Goal: Manage account settings

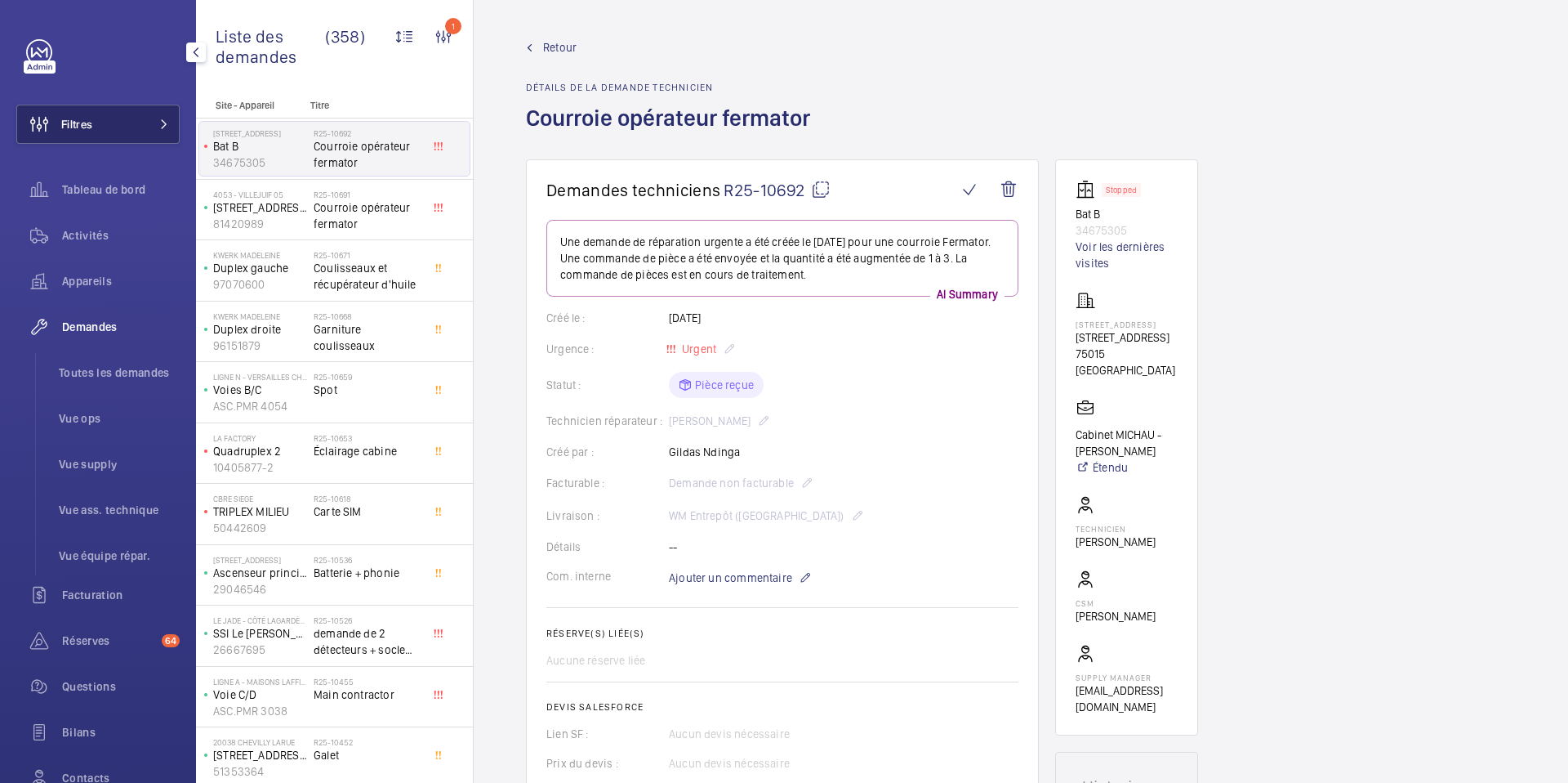
click at [114, 126] on button "Filtres" at bounding box center [98, 124] width 163 height 39
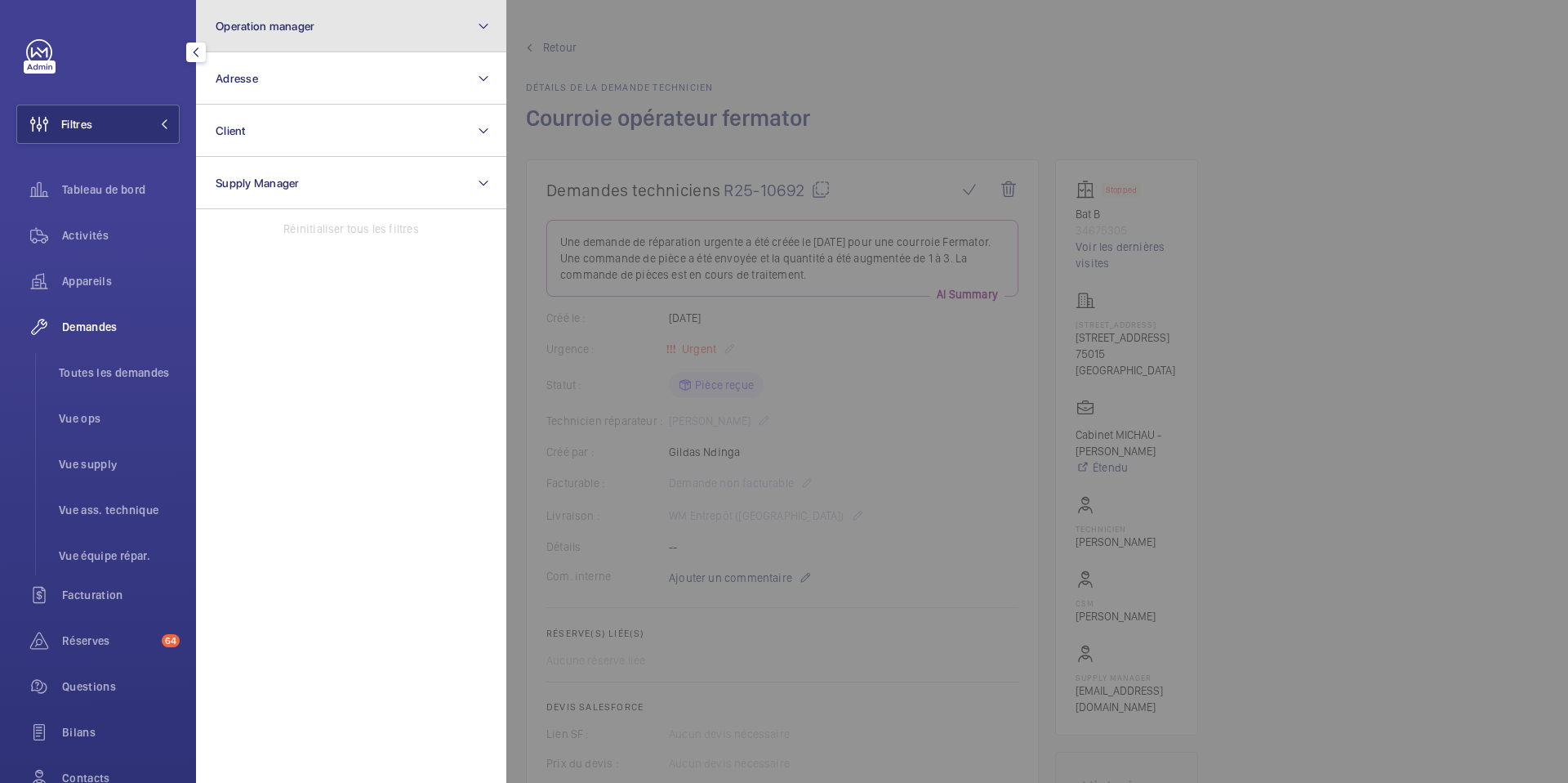
click at [351, 39] on button "Operation manager" at bounding box center [351, 26] width 311 height 52
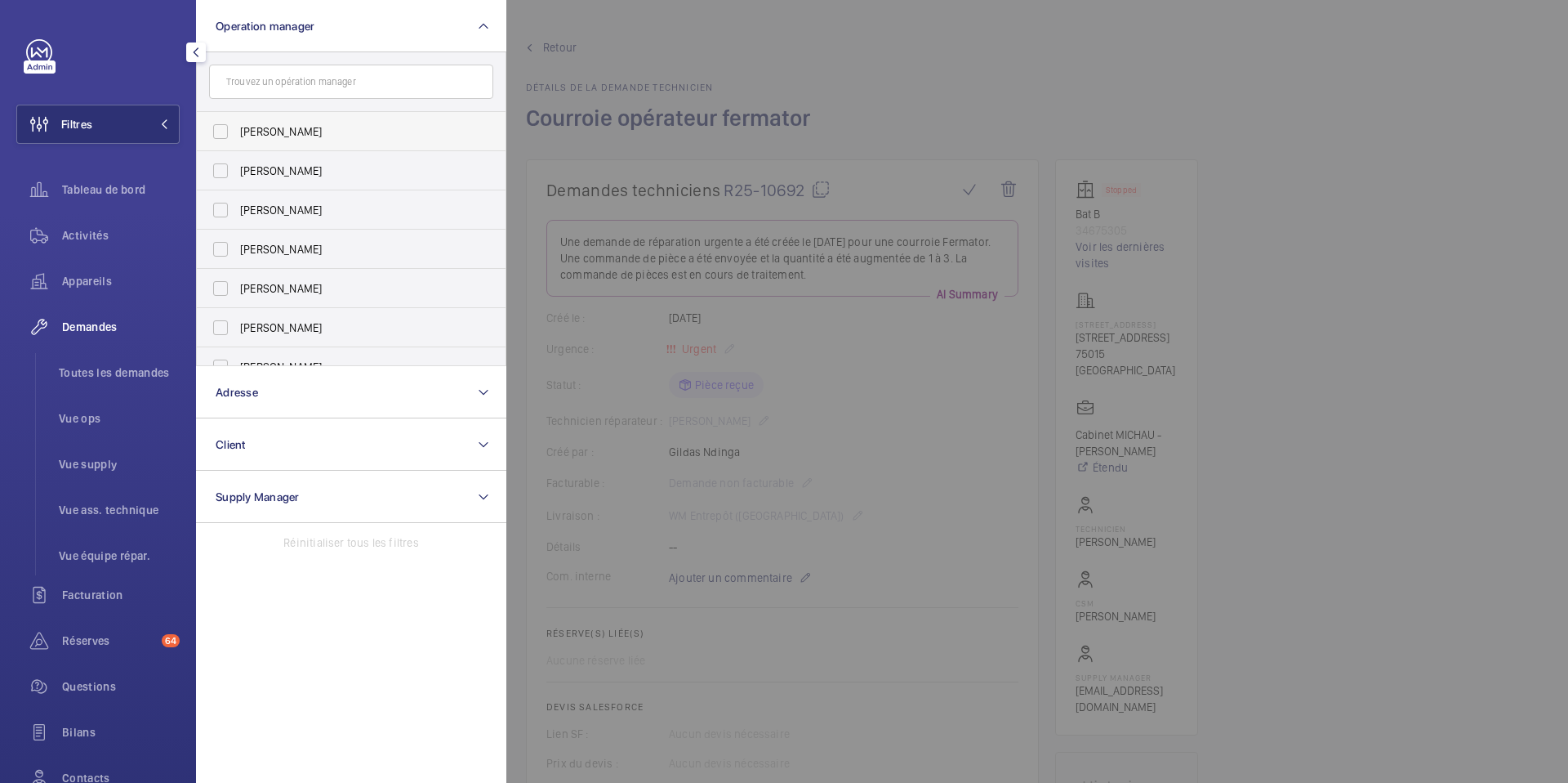
click at [267, 138] on span "Florence Dulin" at bounding box center [352, 131] width 225 height 16
click at [237, 138] on input "Florence Dulin" at bounding box center [220, 131] width 32 height 32
checkbox input "true"
click at [896, 59] on div at bounding box center [1290, 392] width 1568 height 783
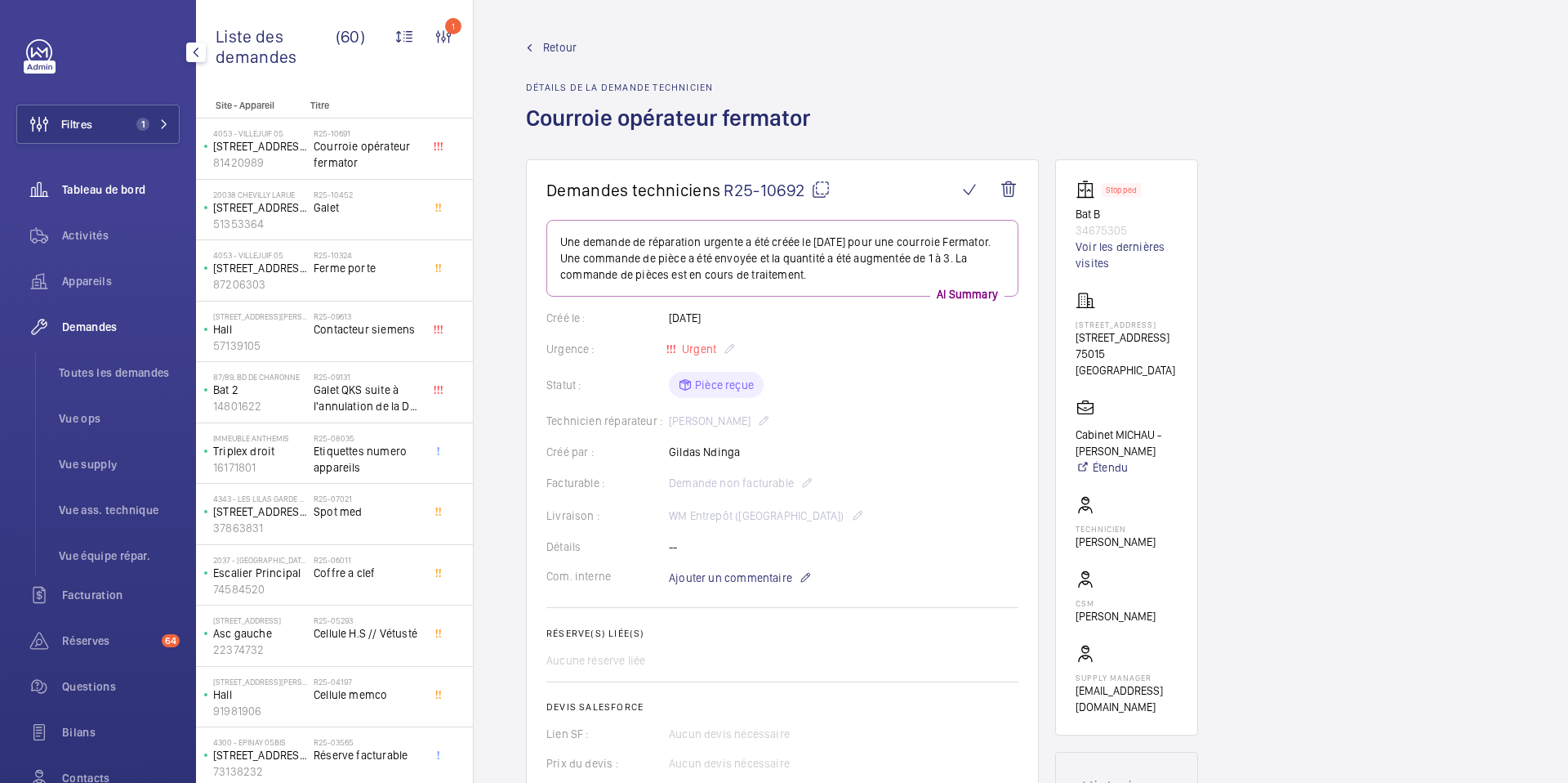
click at [128, 191] on span "Tableau de bord" at bounding box center [121, 189] width 117 height 16
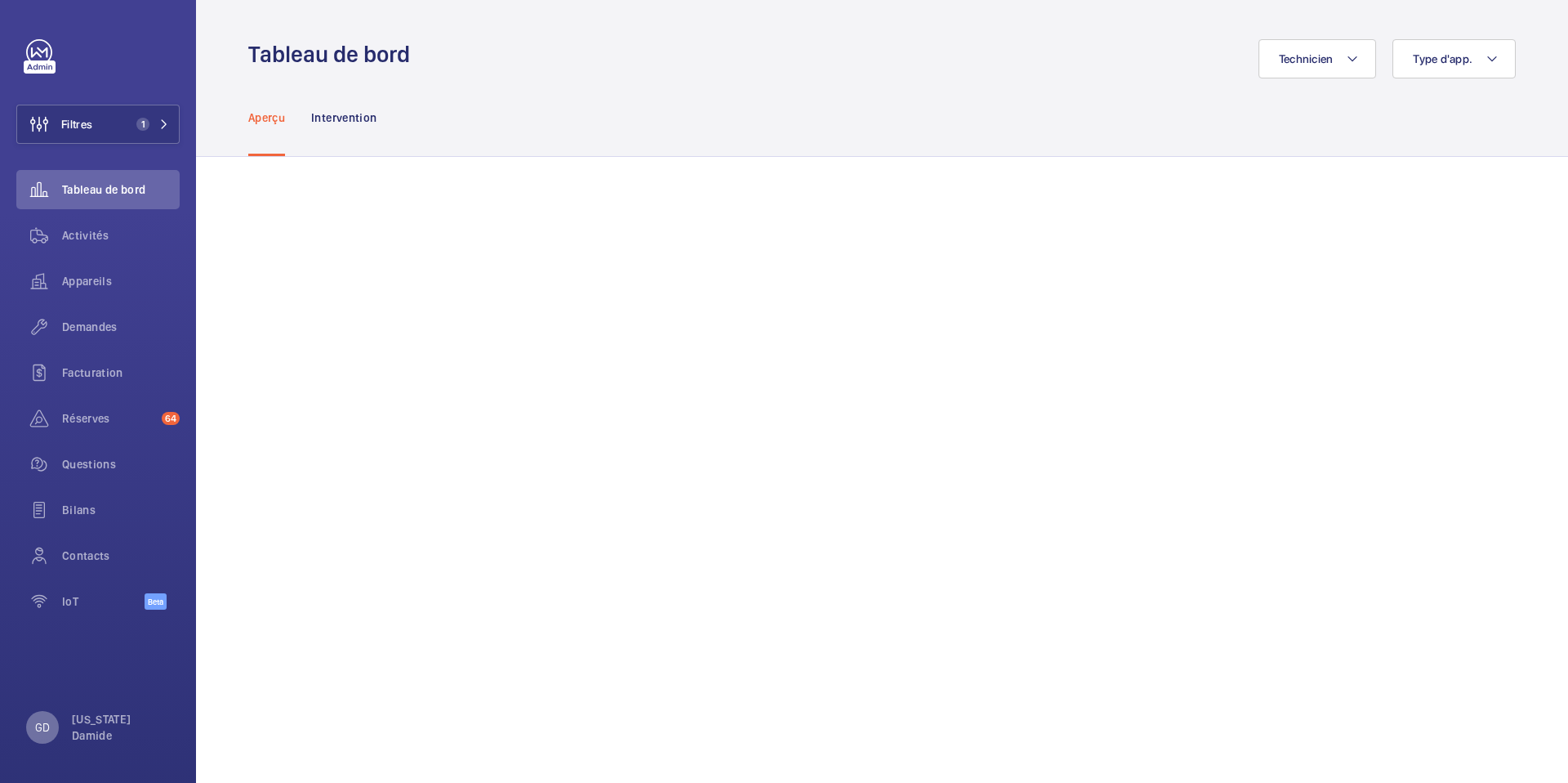
click at [35, 724] on p "GD" at bounding box center [42, 727] width 14 height 16
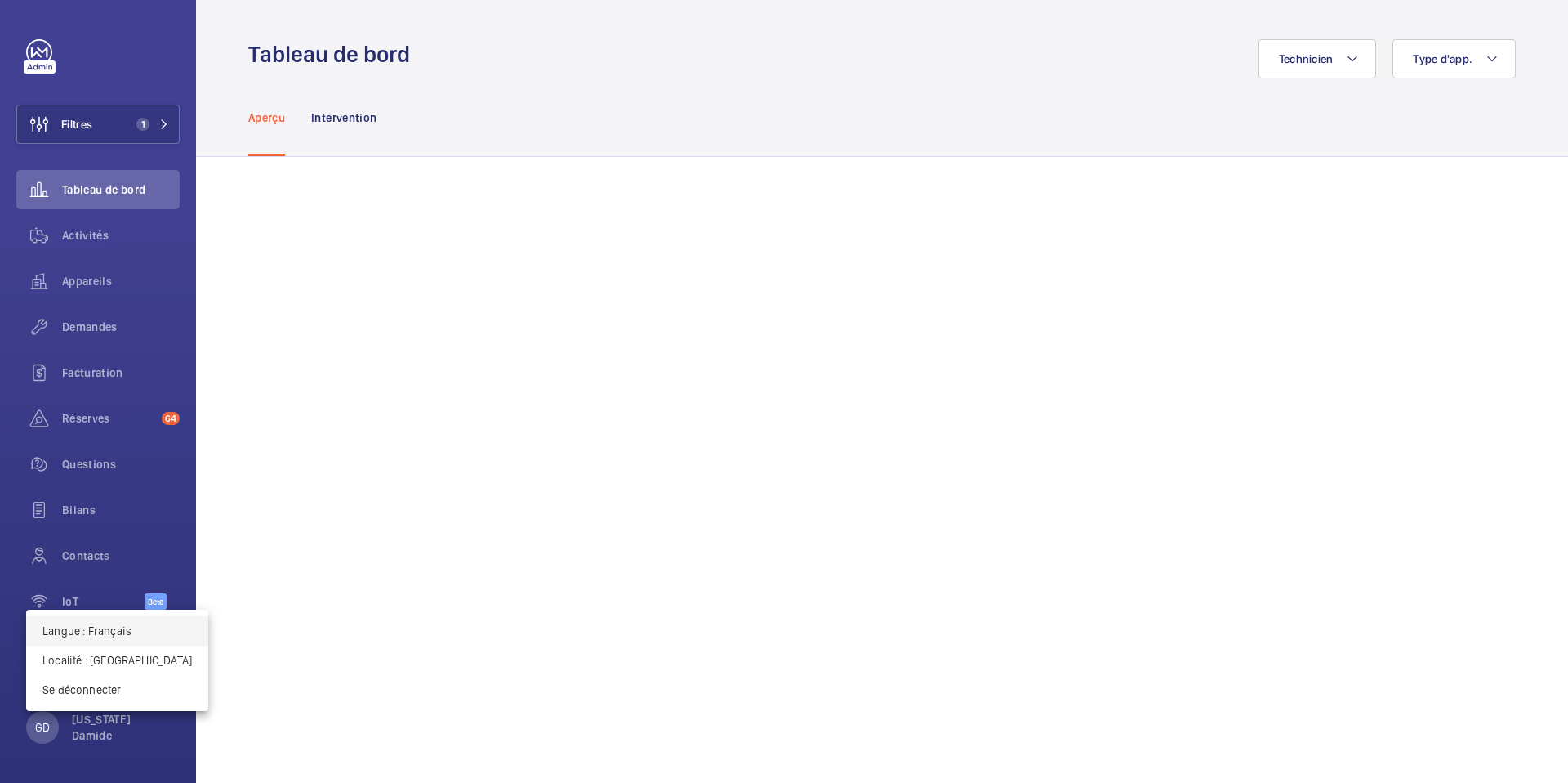
click at [122, 634] on p "Langue : Français" at bounding box center [117, 630] width 150 height 16
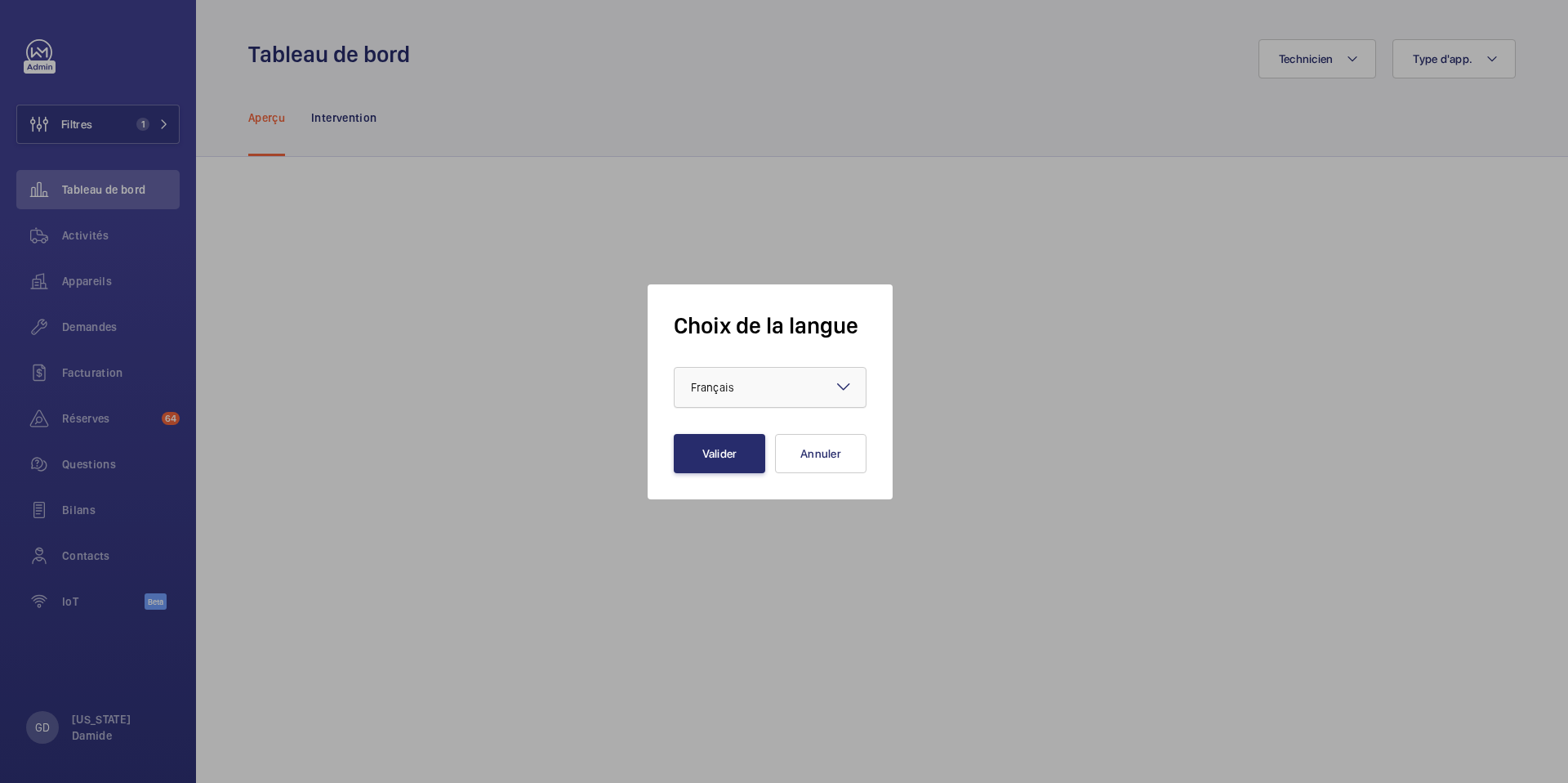
click at [814, 393] on div at bounding box center [770, 387] width 191 height 39
click at [762, 447] on div "English" at bounding box center [770, 437] width 191 height 40
click at [734, 452] on button "Valider" at bounding box center [719, 454] width 91 height 39
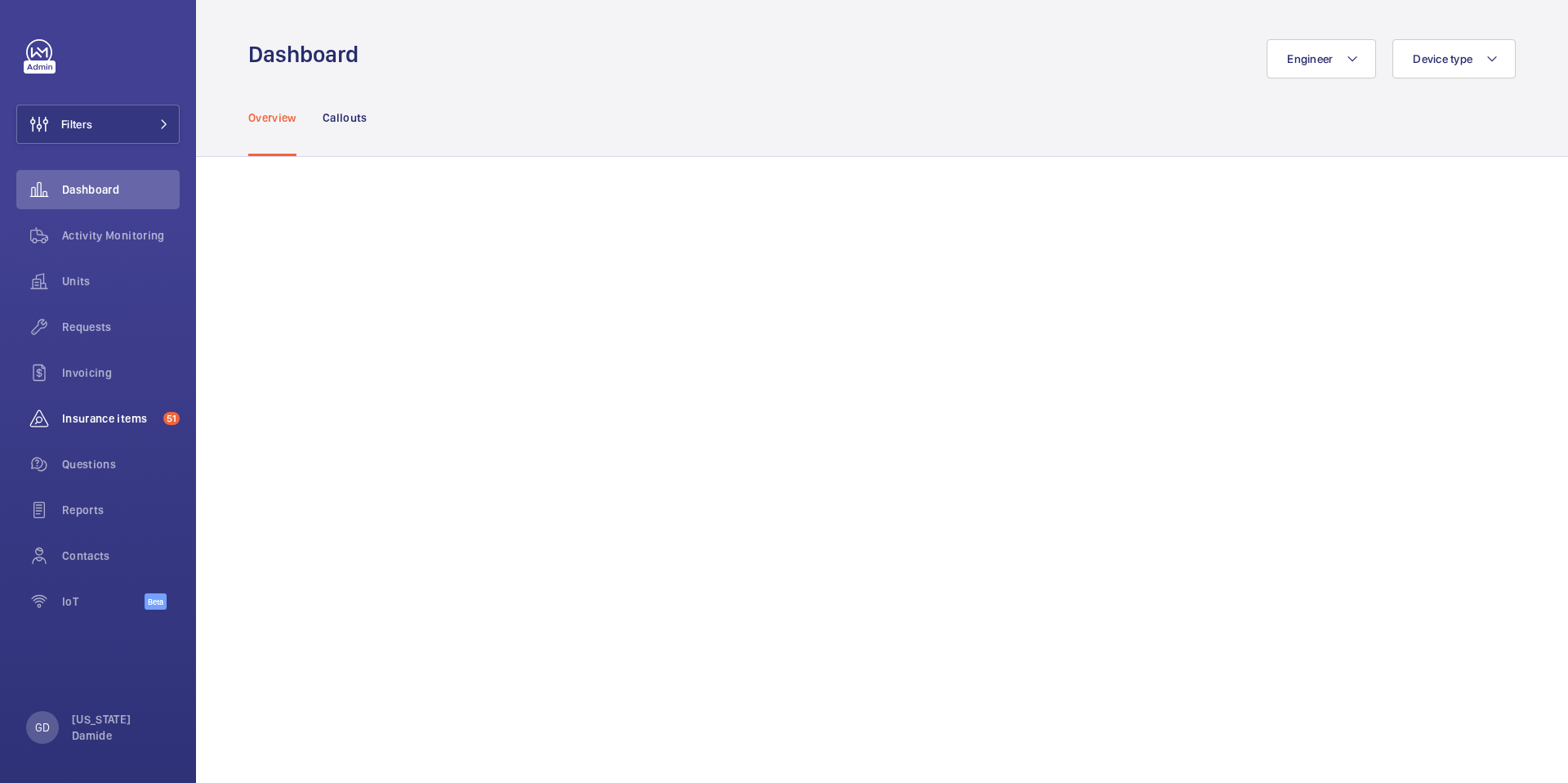
click at [129, 417] on span "Insurance items" at bounding box center [109, 418] width 94 height 16
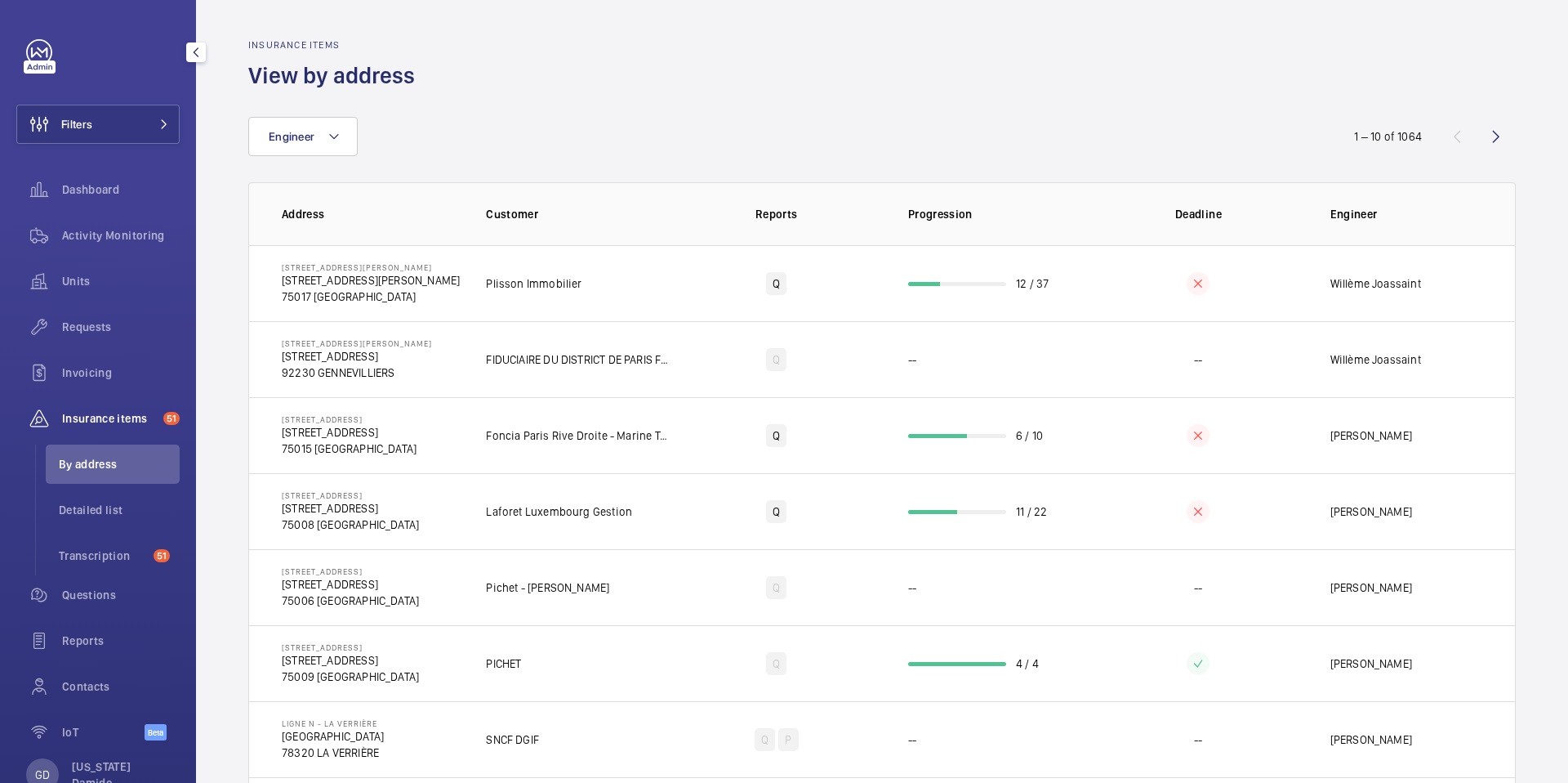
click at [112, 415] on span "Insurance items" at bounding box center [109, 418] width 94 height 16
click at [99, 508] on span "Detailed list" at bounding box center [119, 509] width 121 height 16
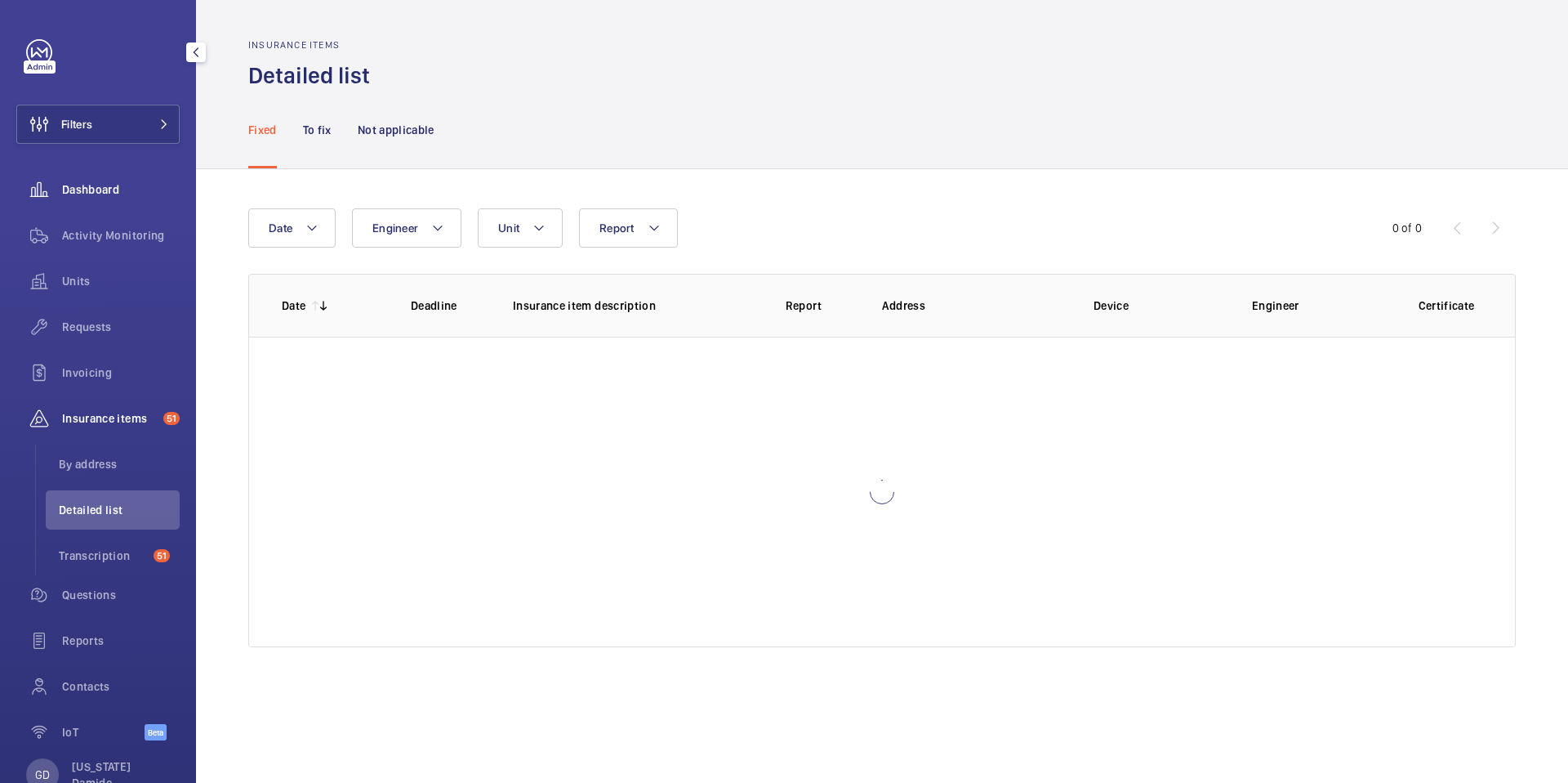
click at [98, 190] on span "Dashboard" at bounding box center [121, 189] width 117 height 16
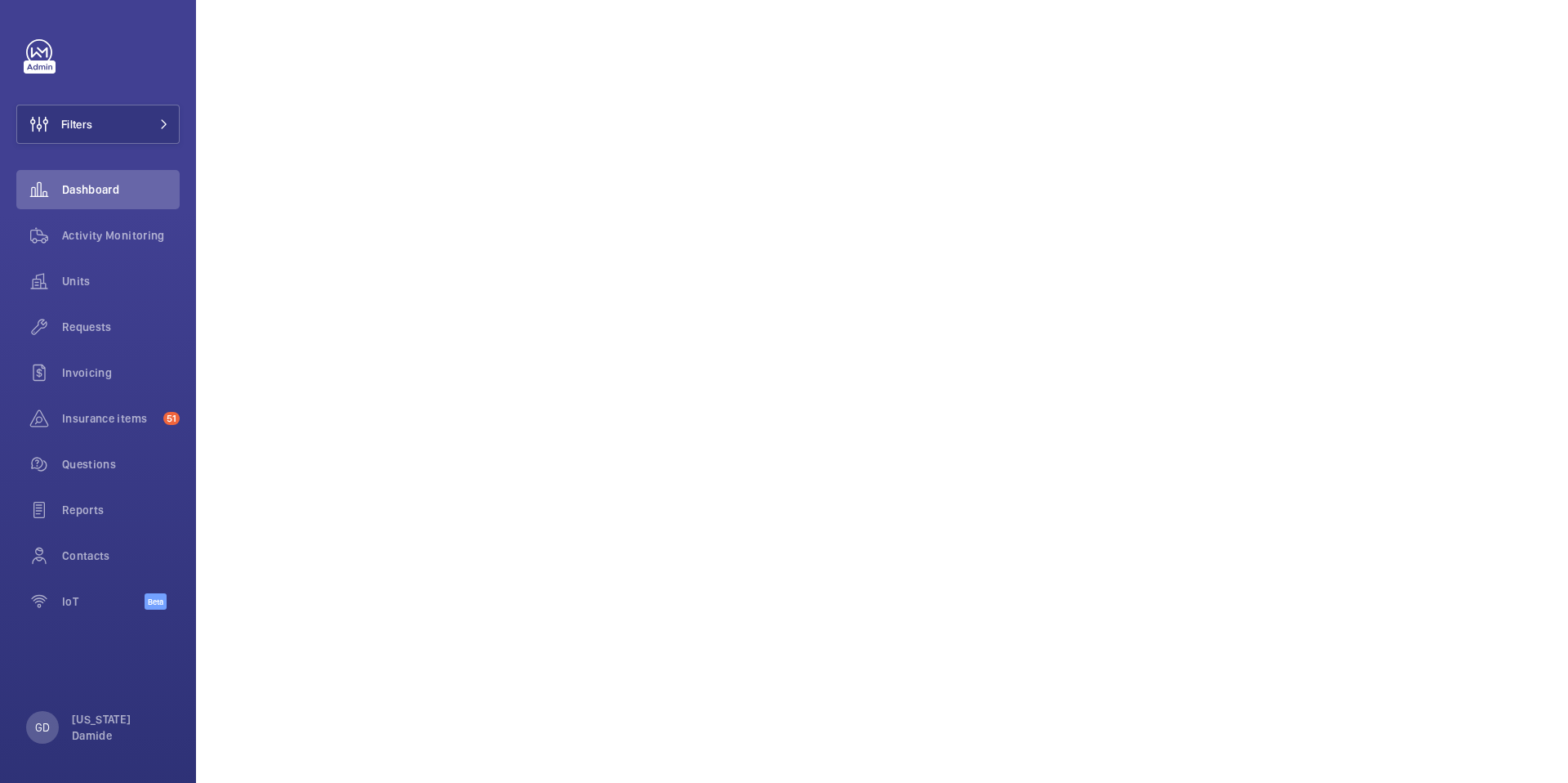
scroll to position [667, 0]
click at [40, 730] on p "GD" at bounding box center [42, 727] width 14 height 16
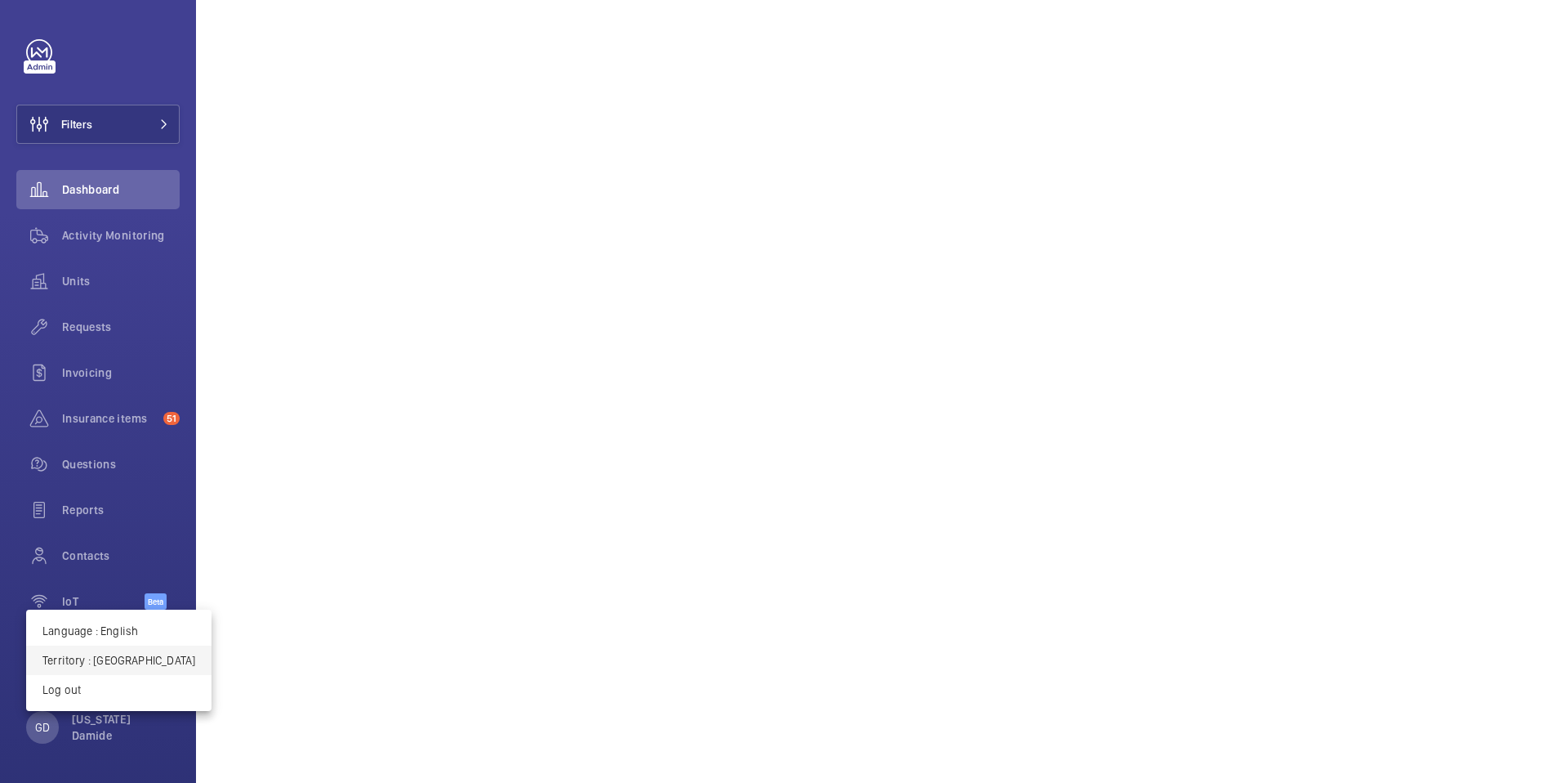
click at [123, 656] on p "Territory : France" at bounding box center [118, 660] width 152 height 16
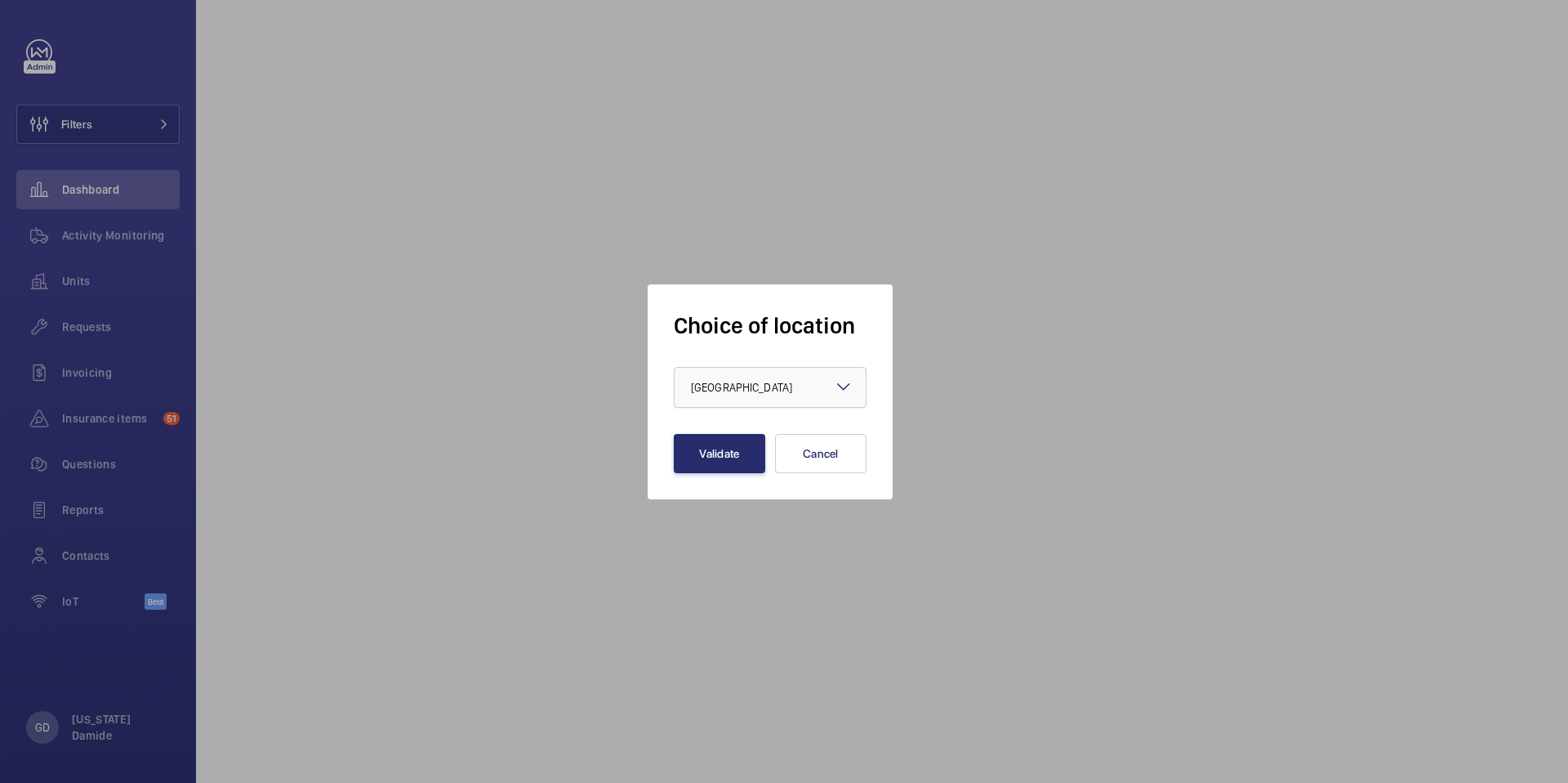
click at [740, 400] on div at bounding box center [770, 387] width 191 height 39
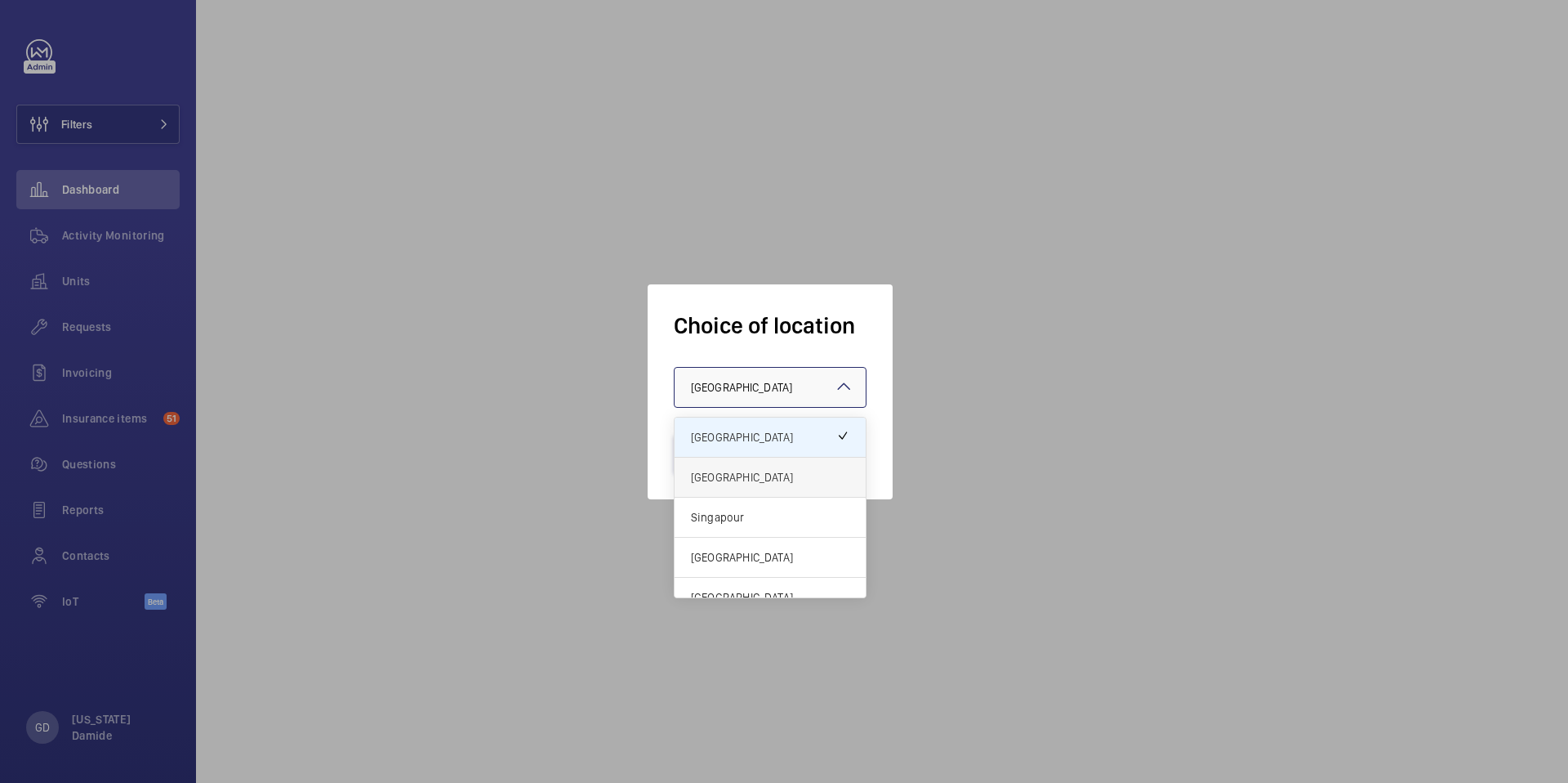
click at [741, 484] on span "[GEOGRAPHIC_DATA]" at bounding box center [770, 477] width 158 height 16
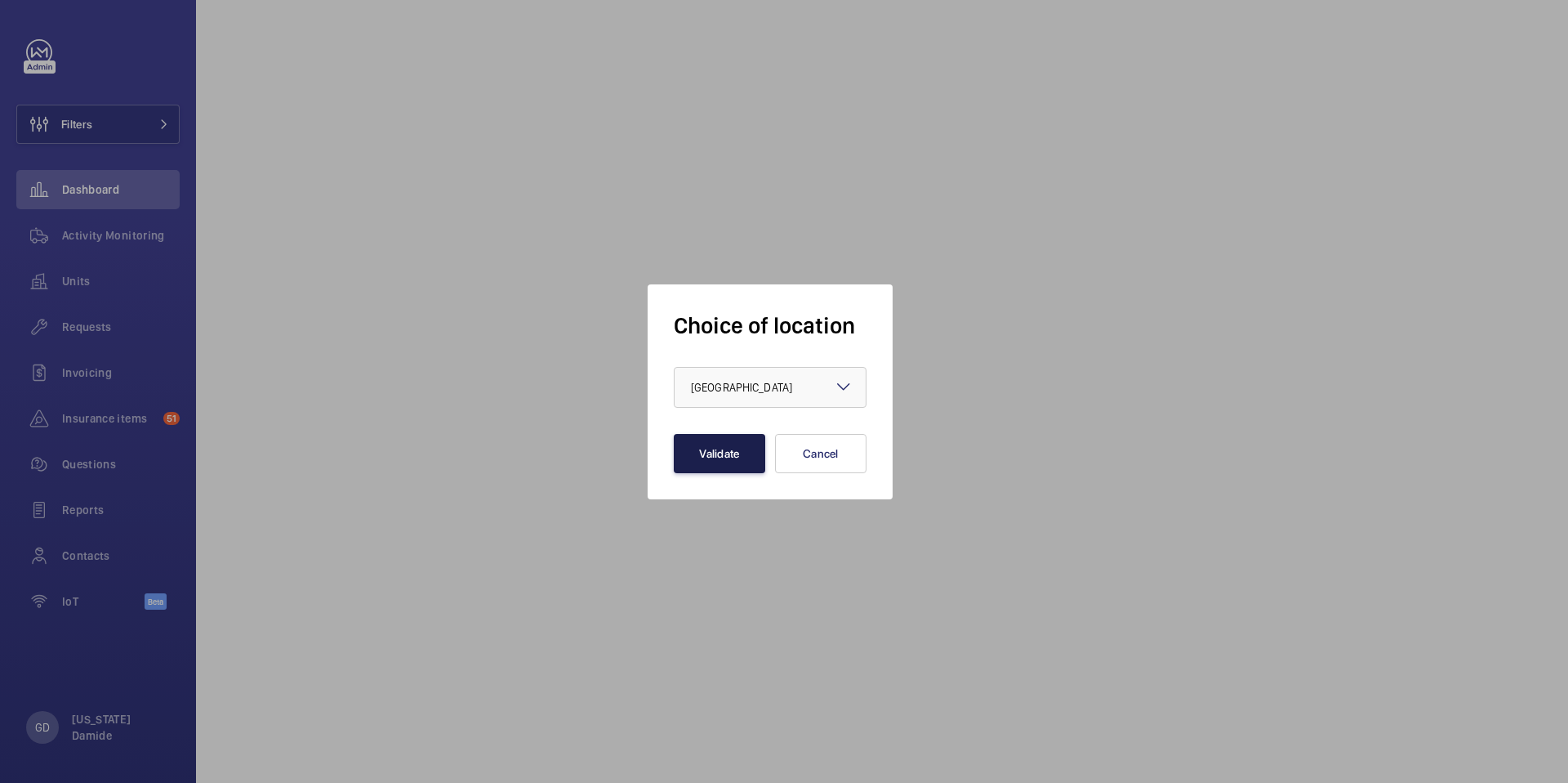
click at [719, 451] on button "Validate" at bounding box center [719, 454] width 91 height 39
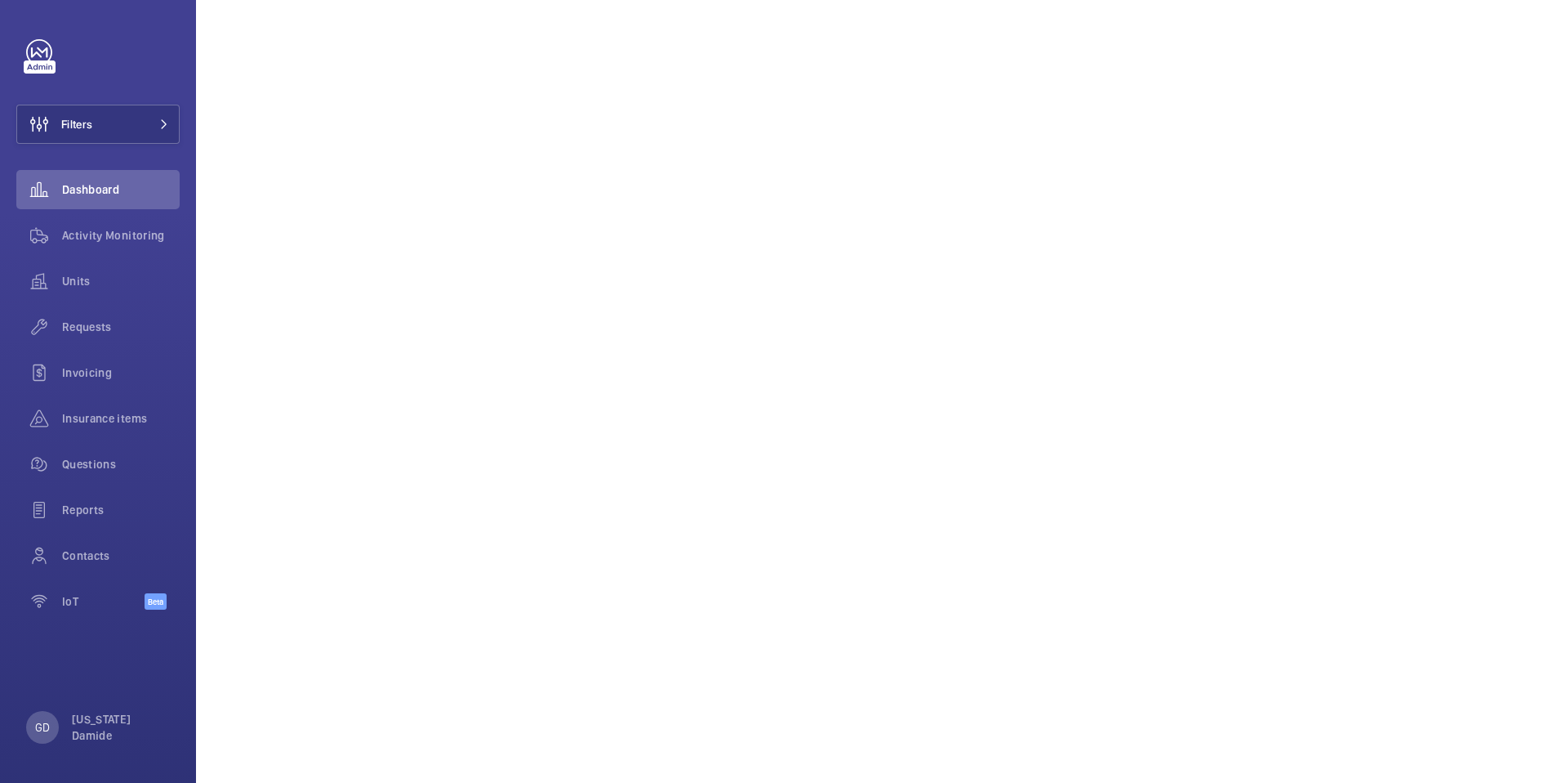
scroll to position [673, 0]
click at [137, 422] on span "Insurance items" at bounding box center [121, 418] width 117 height 16
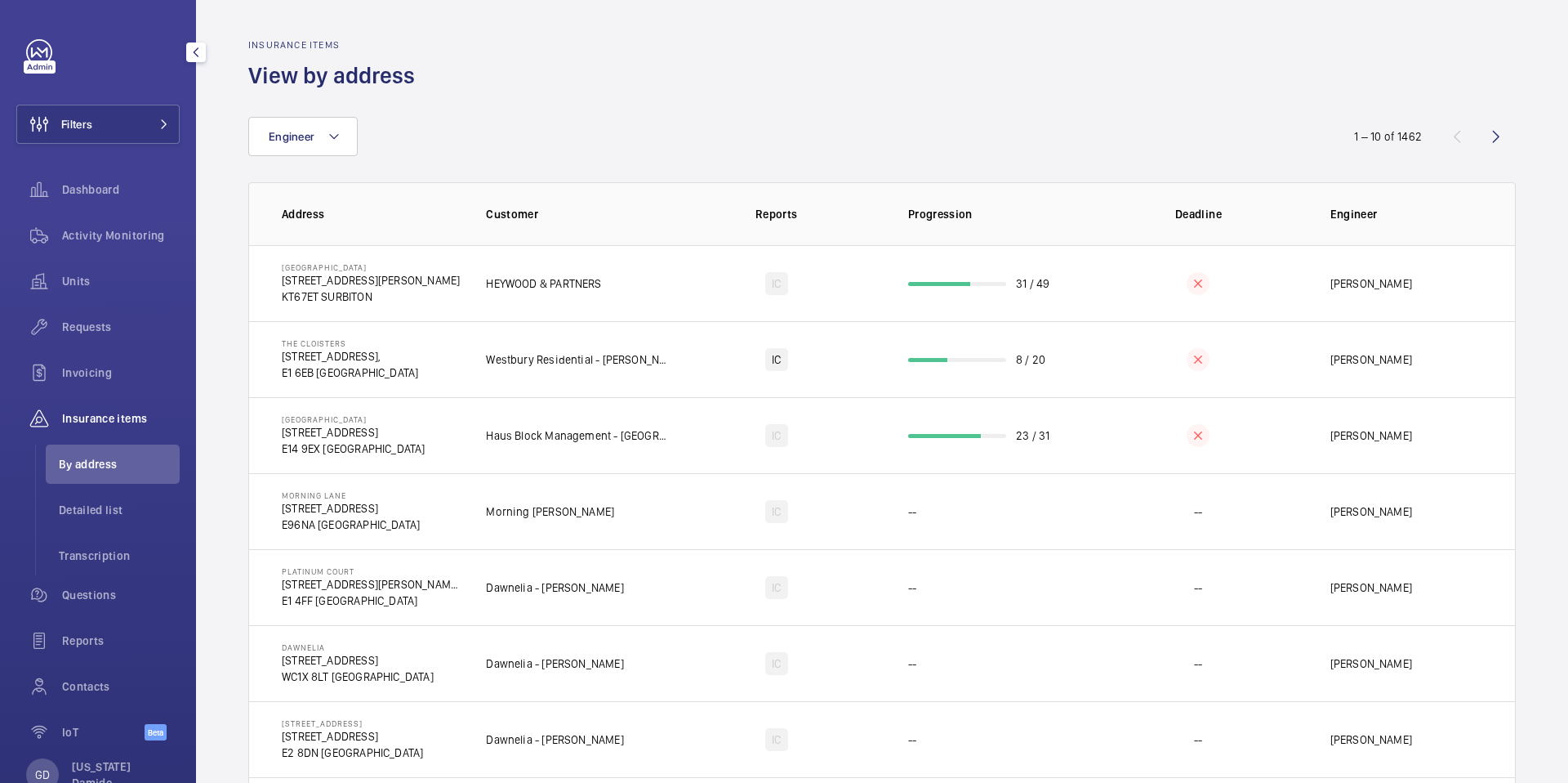
click at [111, 457] on span "By address" at bounding box center [119, 464] width 121 height 16
click at [95, 513] on span "Detailed list" at bounding box center [119, 509] width 121 height 16
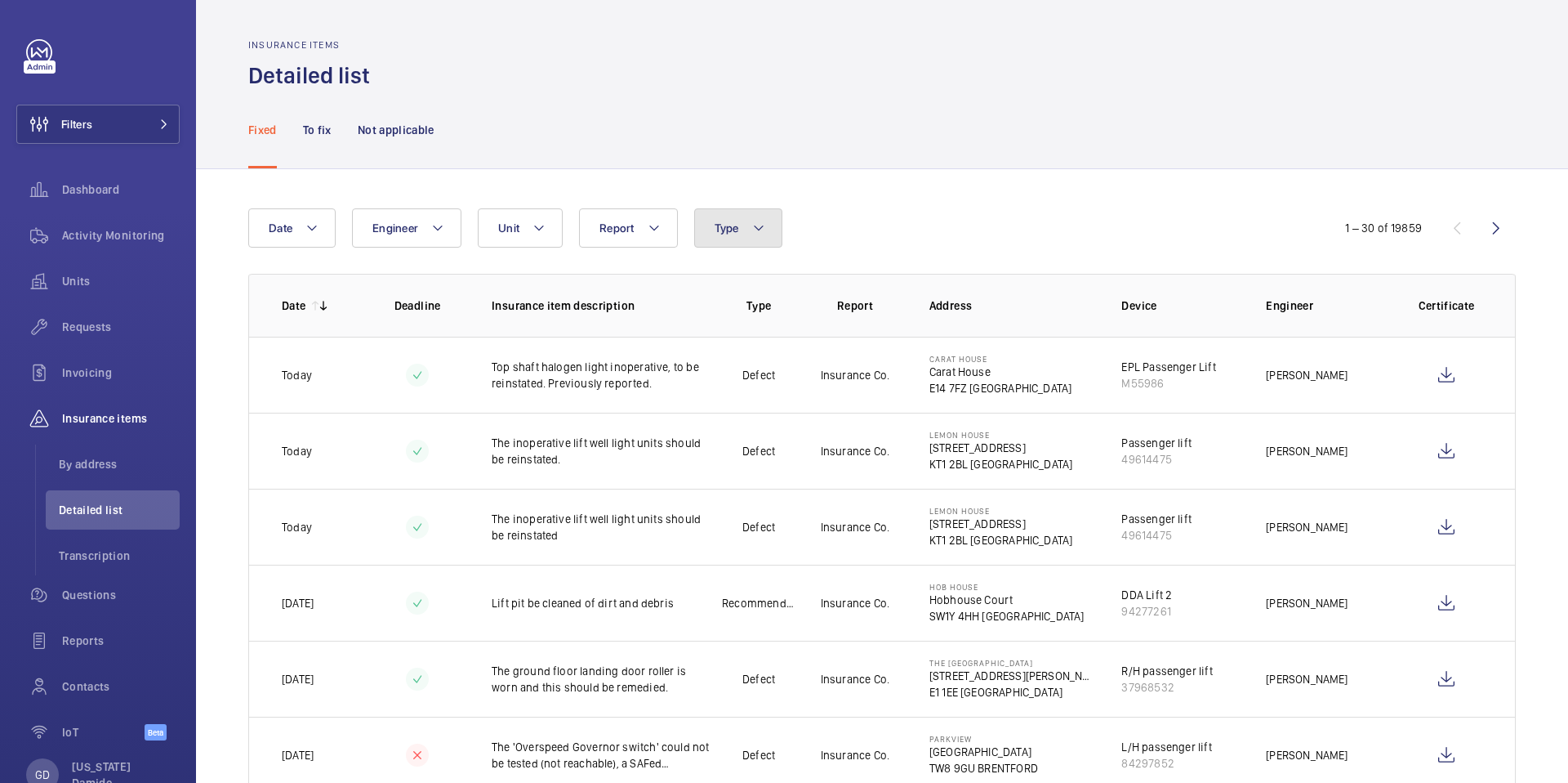
click at [773, 240] on button "Type" at bounding box center [738, 228] width 88 height 39
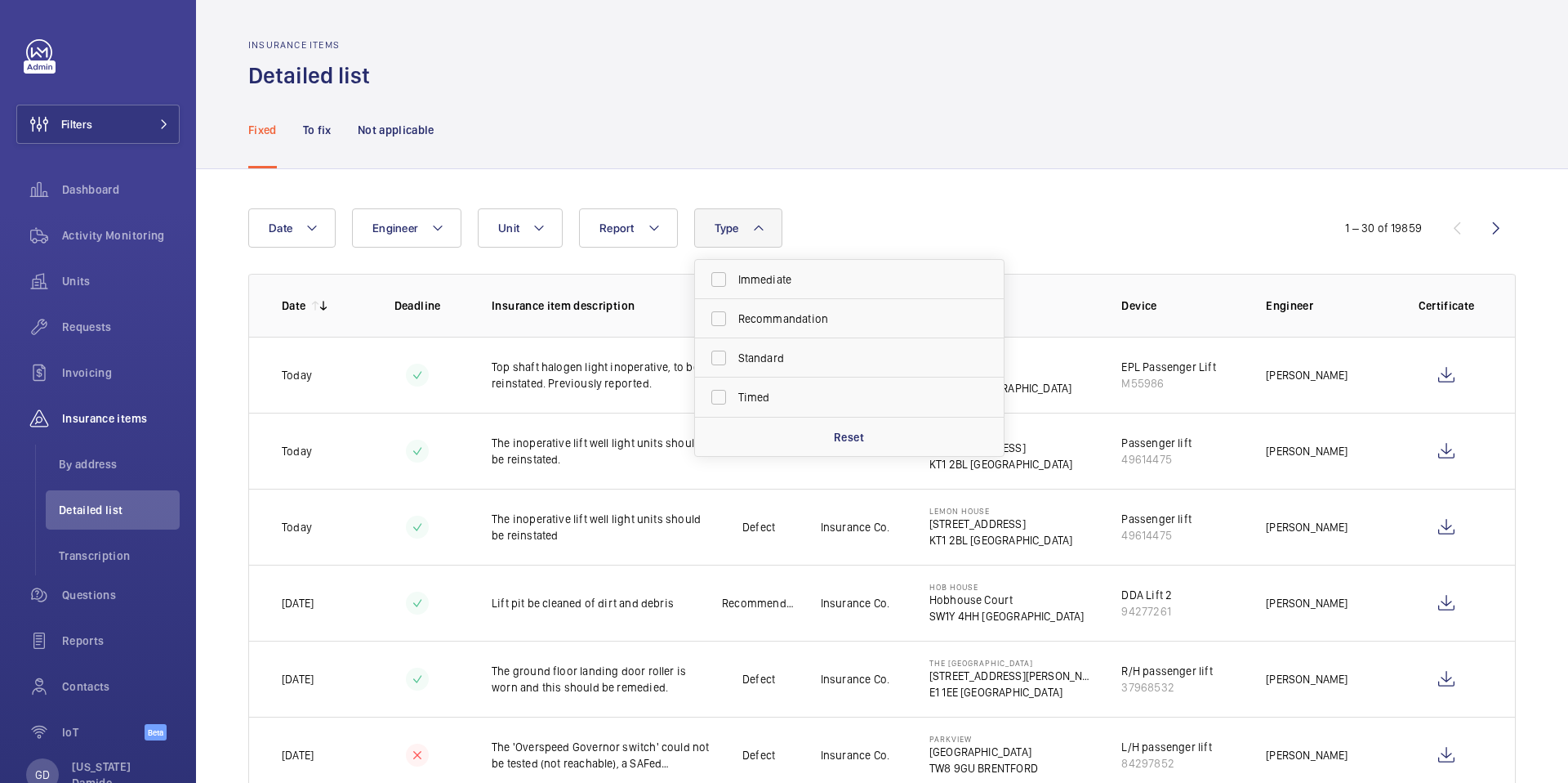
click at [837, 214] on div "Date Engineer Unit Report Type Immediate Recommandation Standard Timed Reset" at bounding box center [784, 228] width 1070 height 39
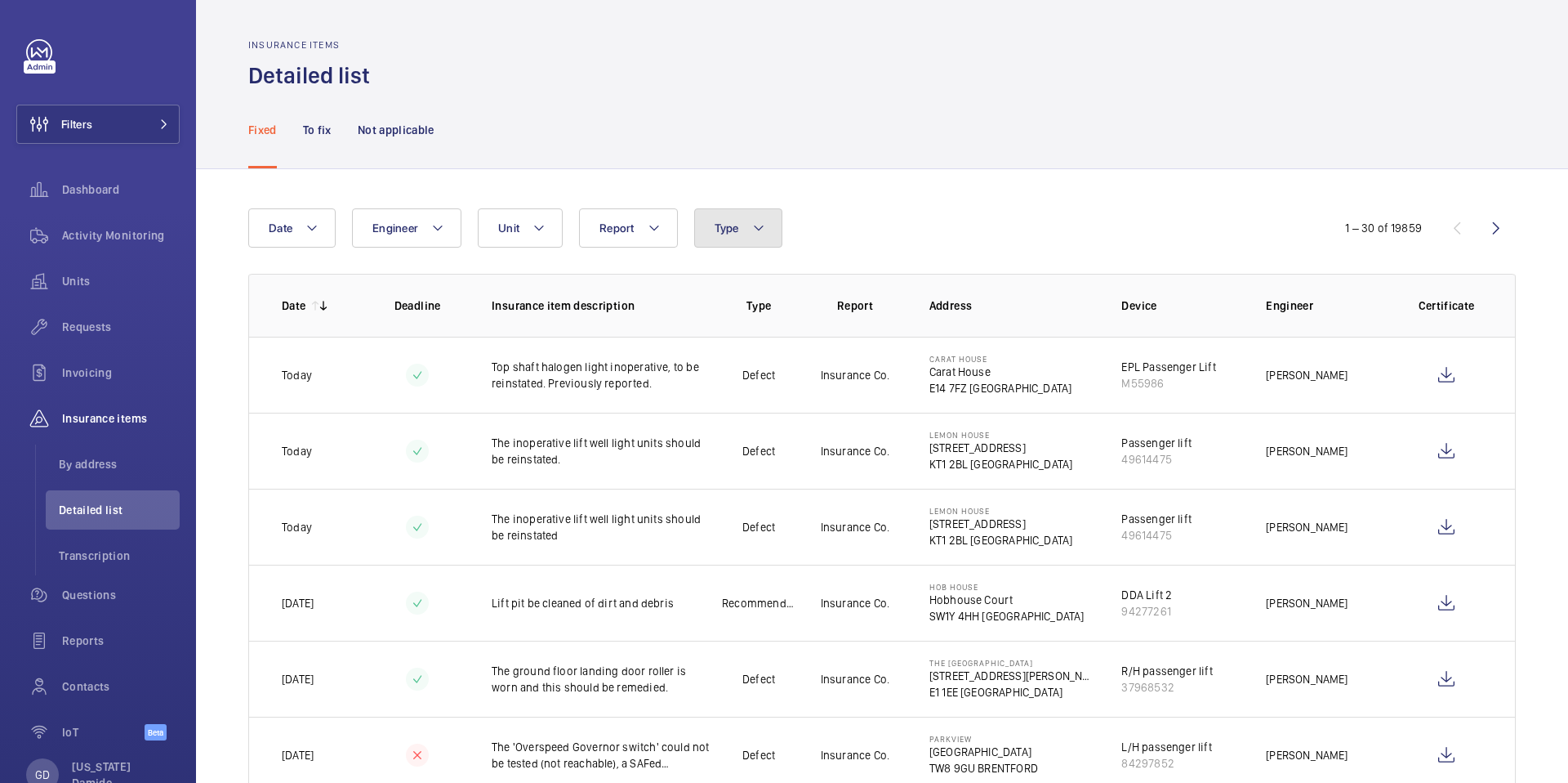
click at [767, 230] on button "Type" at bounding box center [738, 228] width 88 height 39
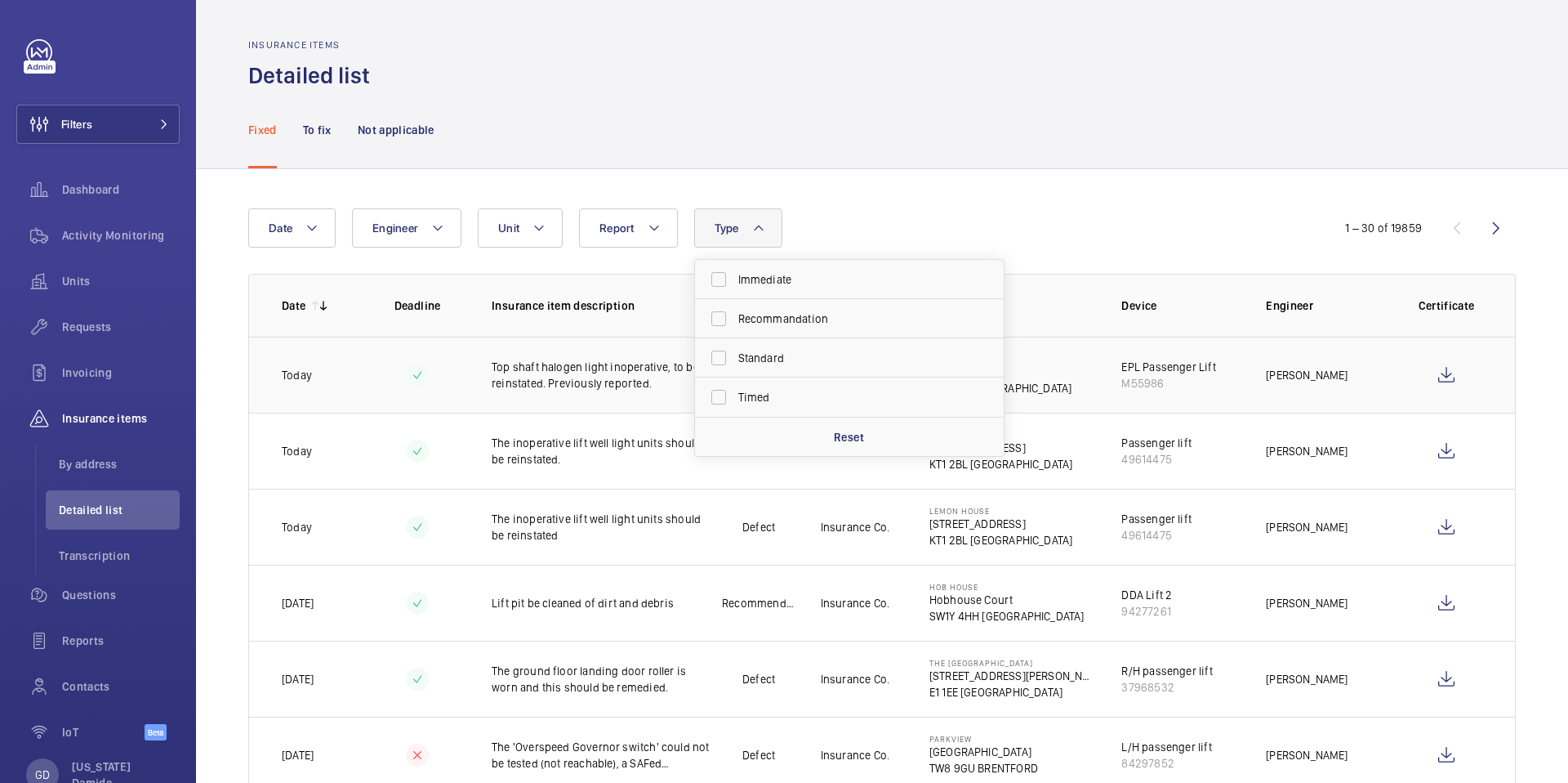
click at [354, 399] on td "Today" at bounding box center [309, 374] width 120 height 76
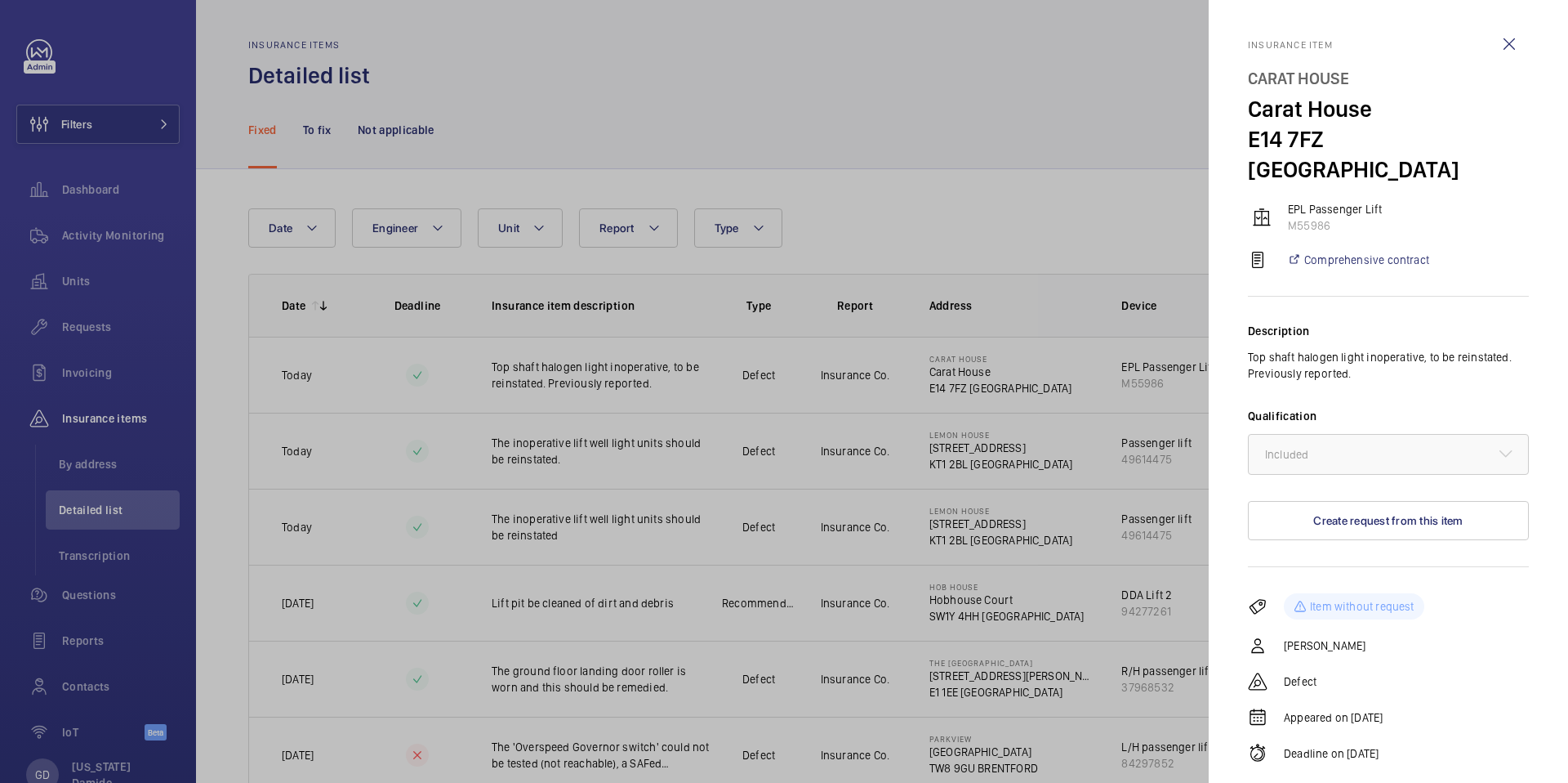
click at [322, 356] on div at bounding box center [784, 392] width 1568 height 783
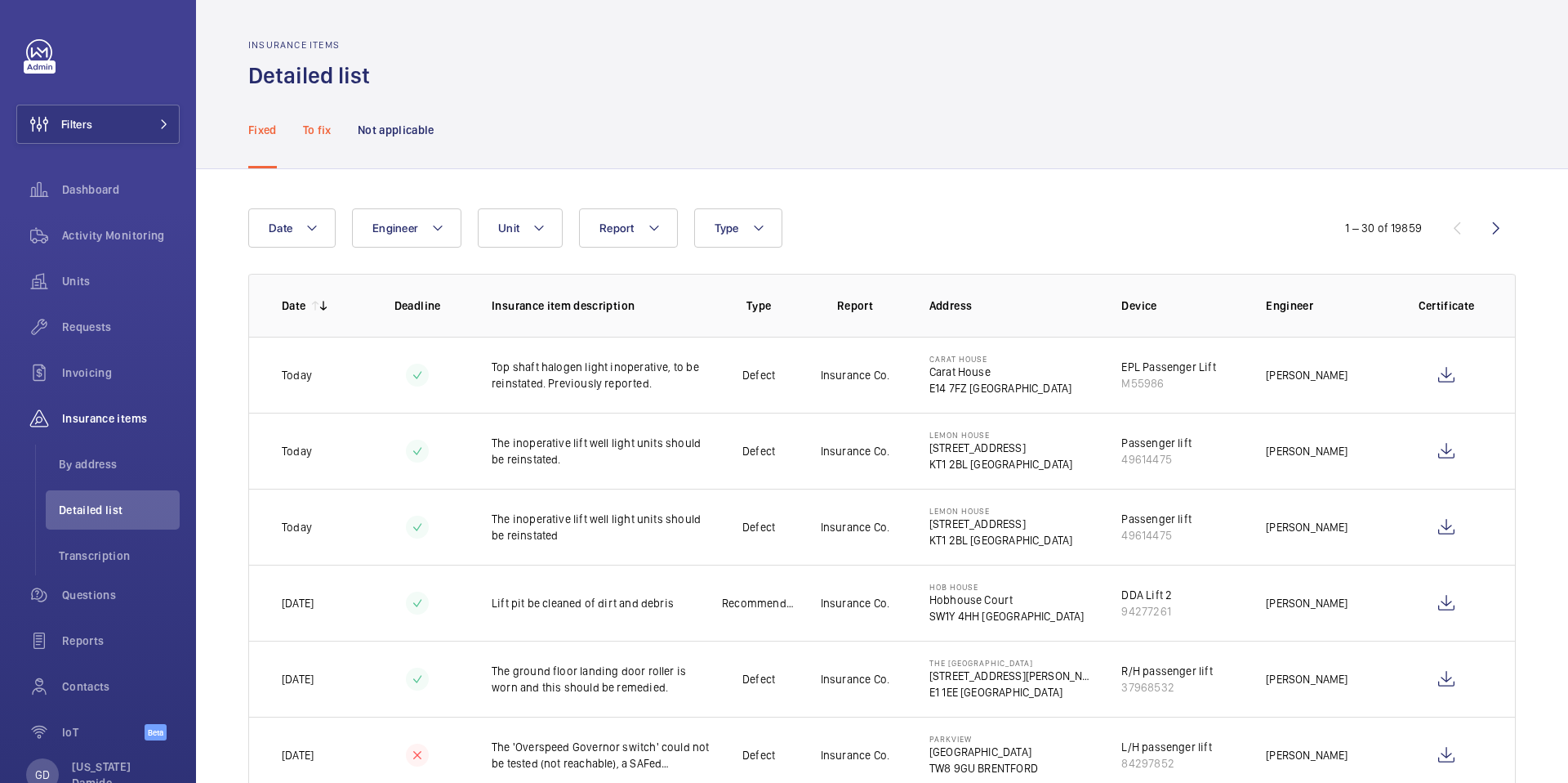
click at [320, 130] on p "To fix" at bounding box center [317, 129] width 29 height 16
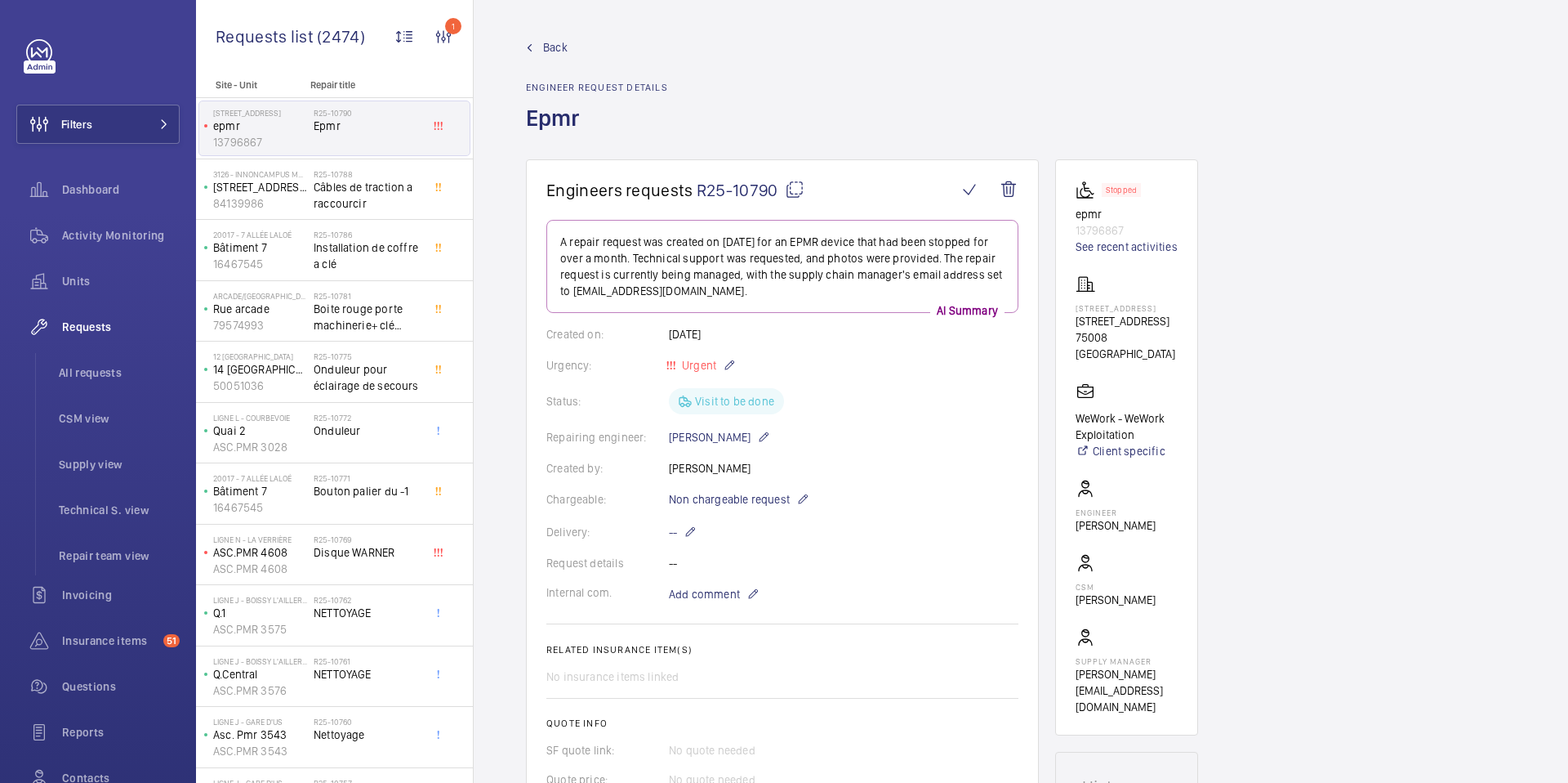
scroll to position [262, 0]
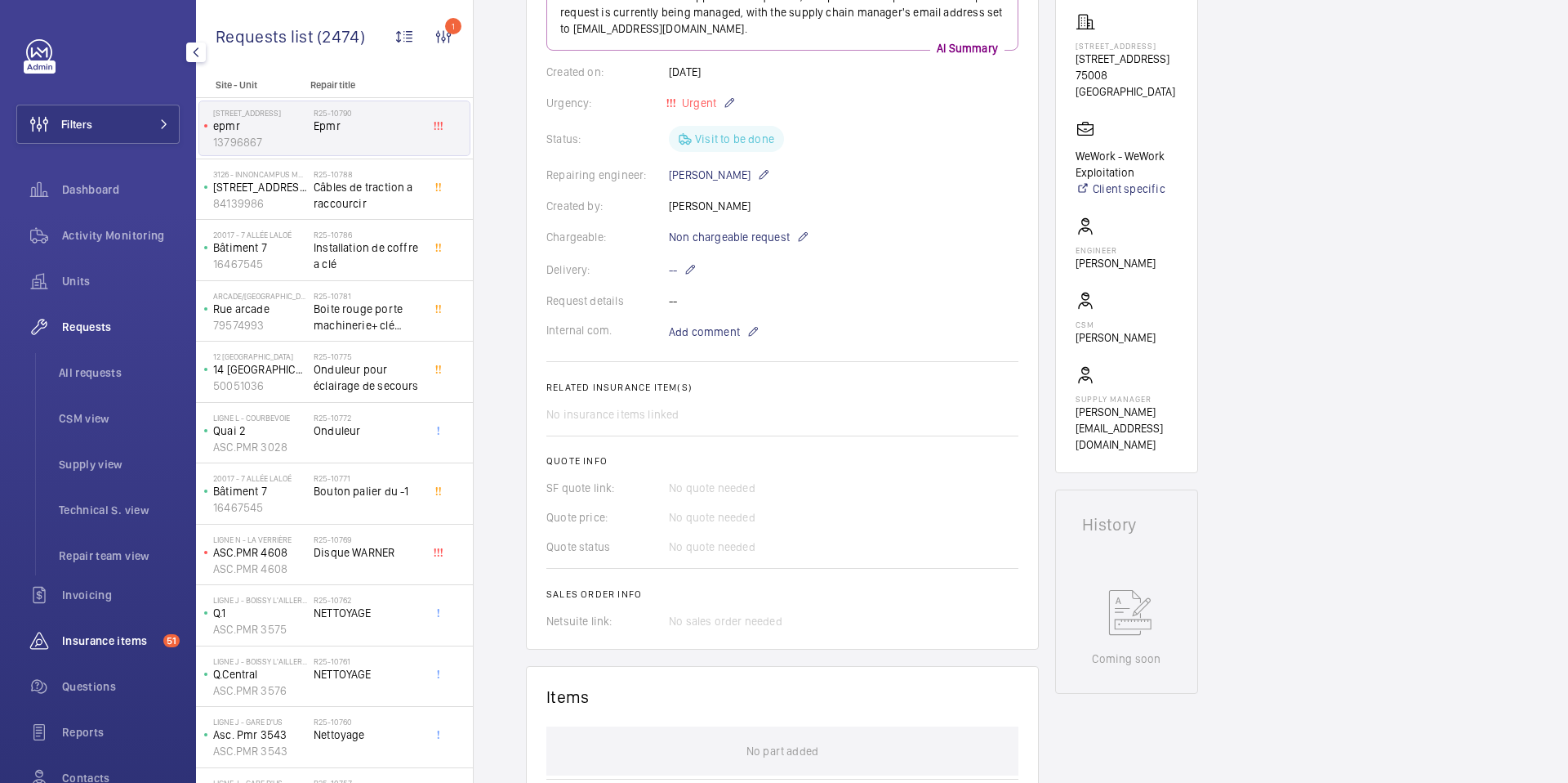
click at [101, 638] on span "Insurance items" at bounding box center [109, 640] width 94 height 16
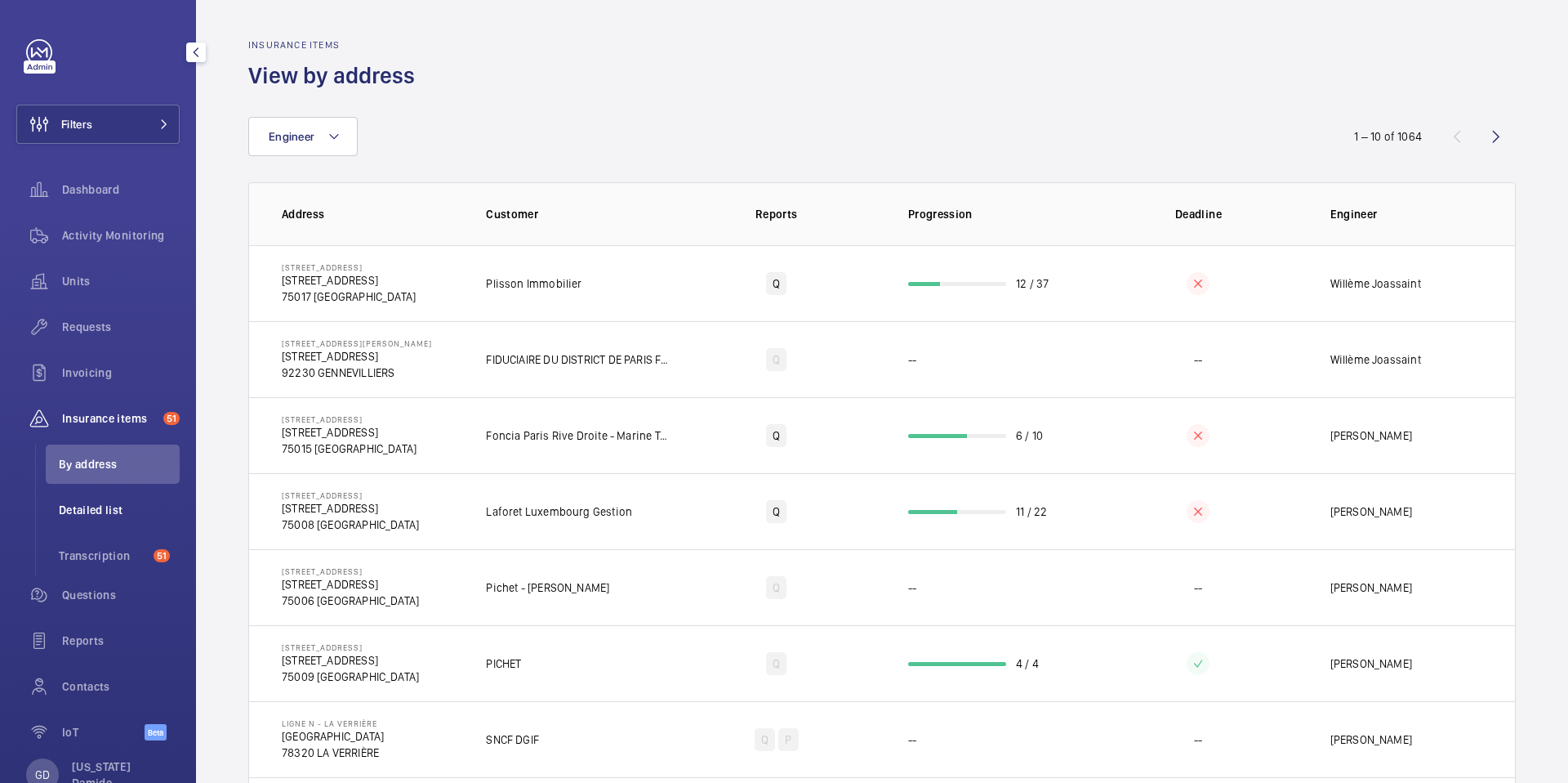
click at [106, 513] on span "Detailed list" at bounding box center [119, 509] width 121 height 16
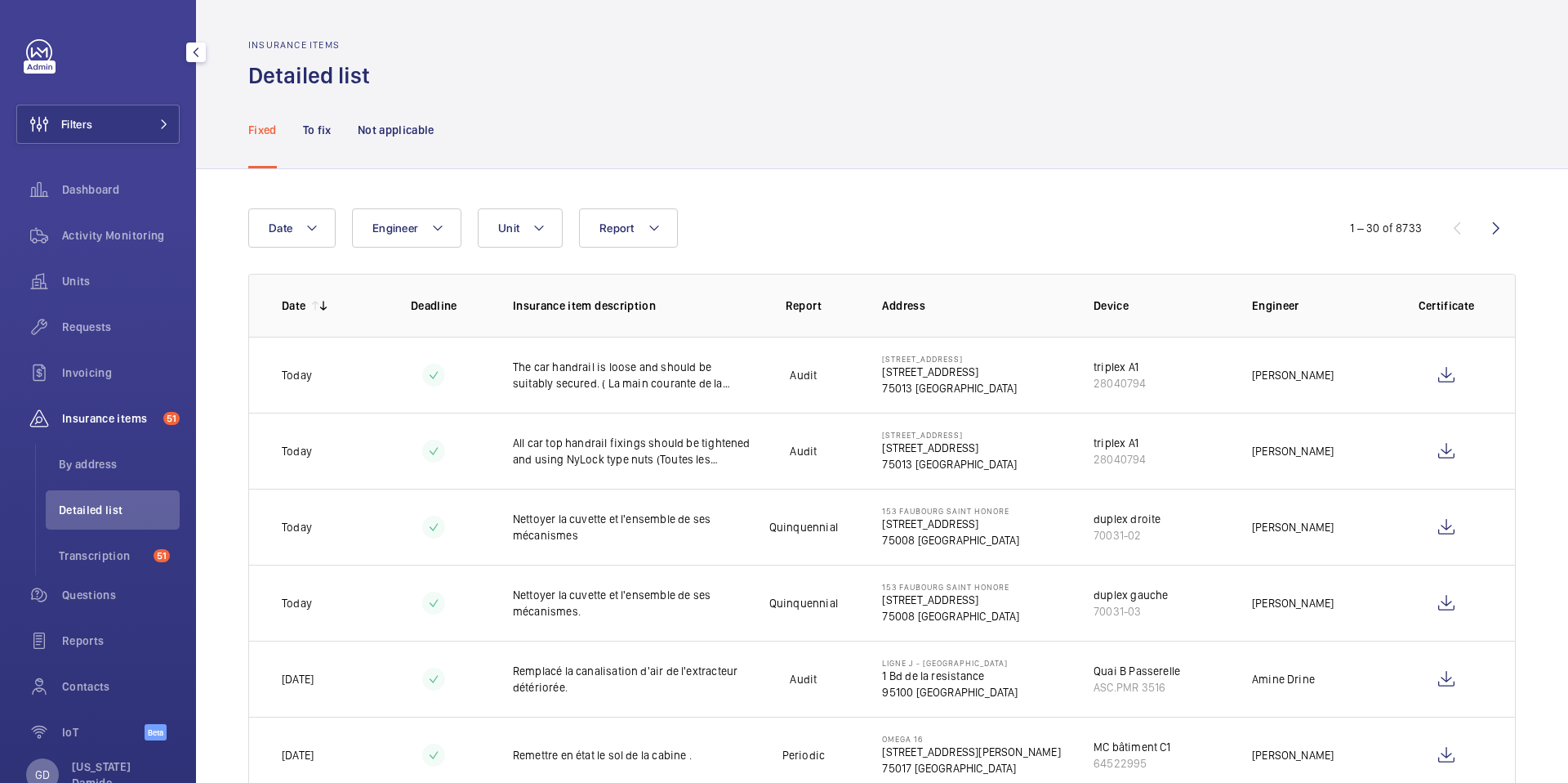
click at [48, 776] on p "GD" at bounding box center [42, 774] width 14 height 16
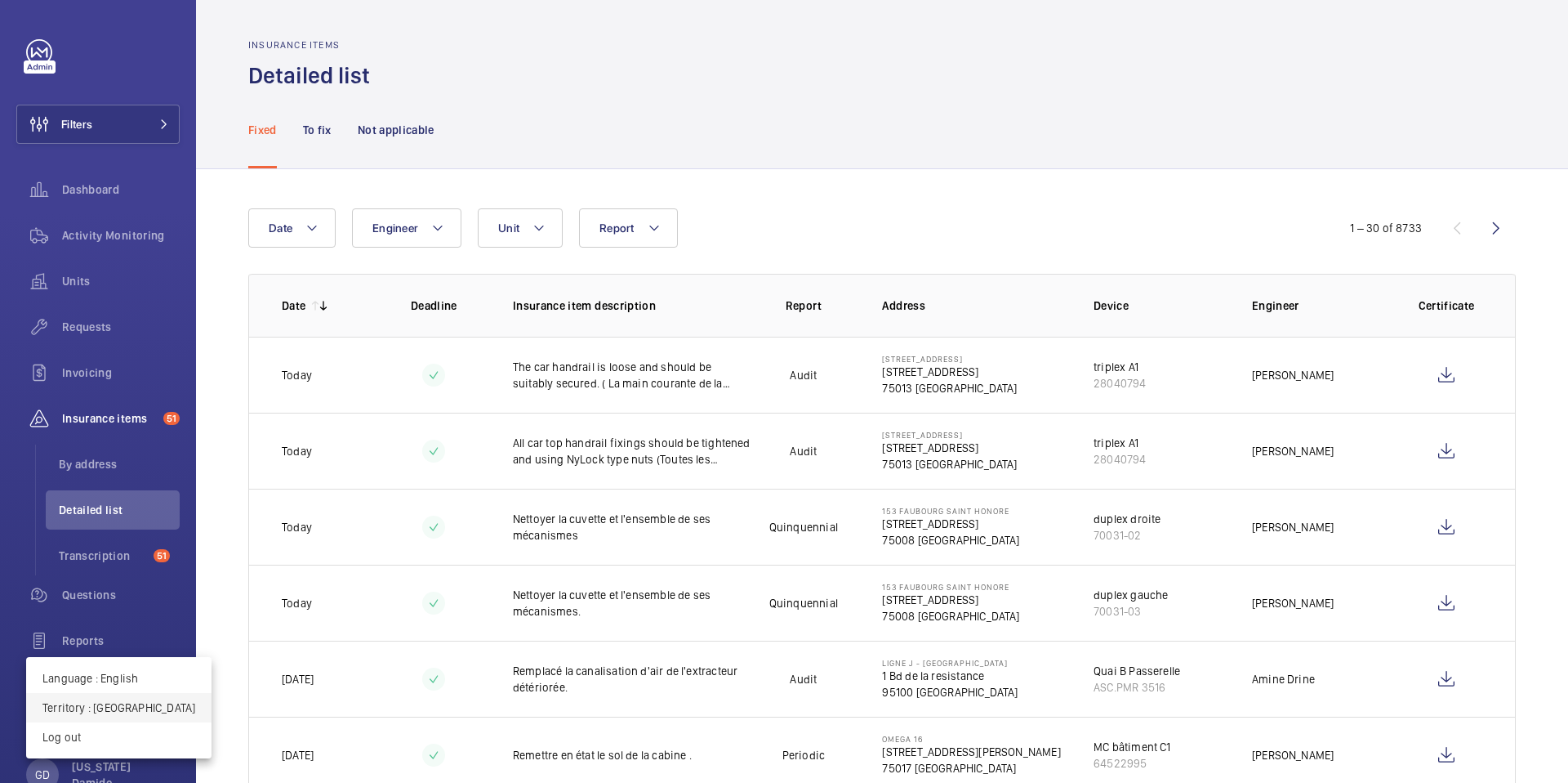
click at [112, 703] on p "Territory : France" at bounding box center [118, 707] width 152 height 16
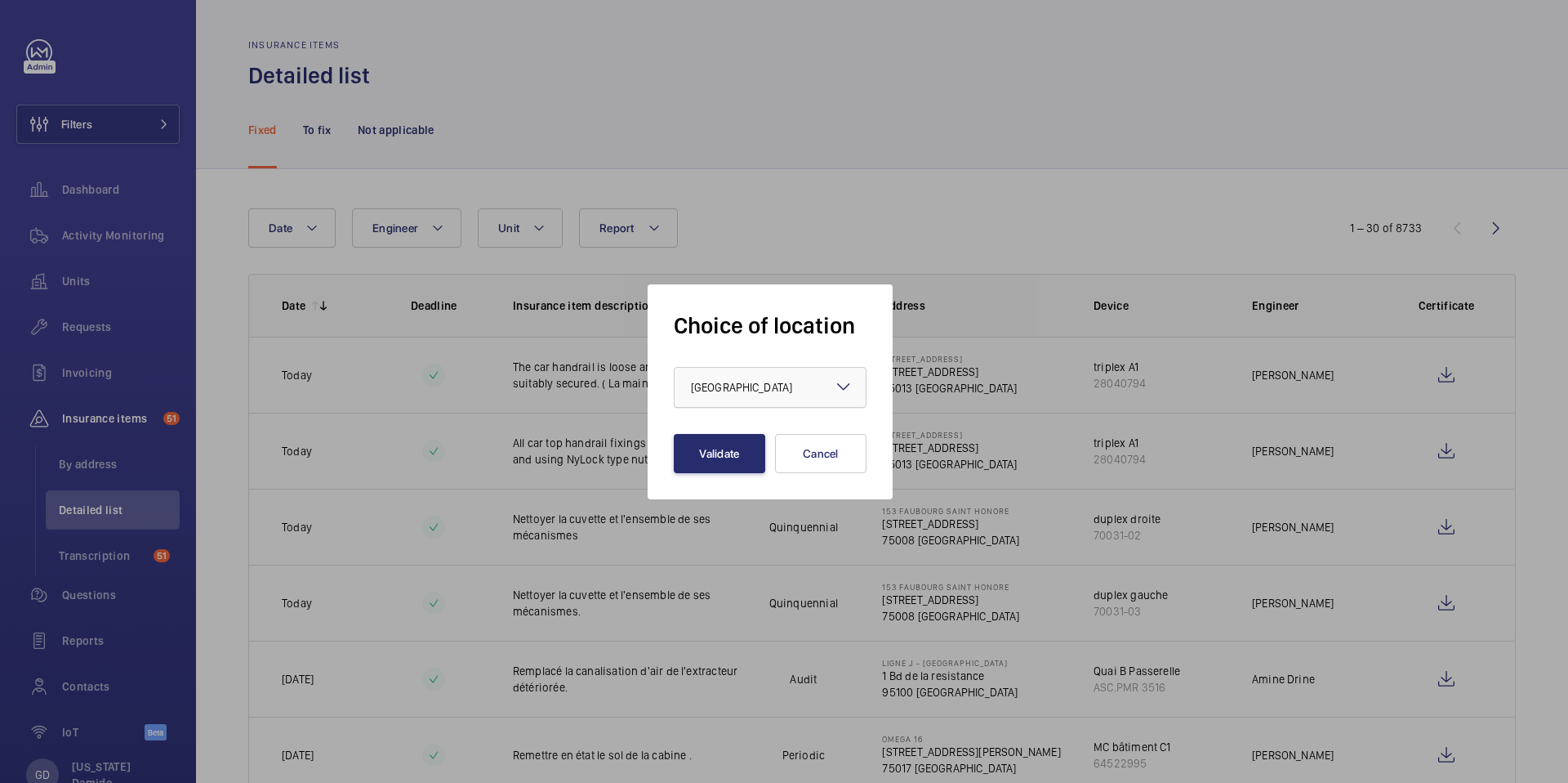
click at [746, 380] on div "× France" at bounding box center [761, 386] width 142 height 16
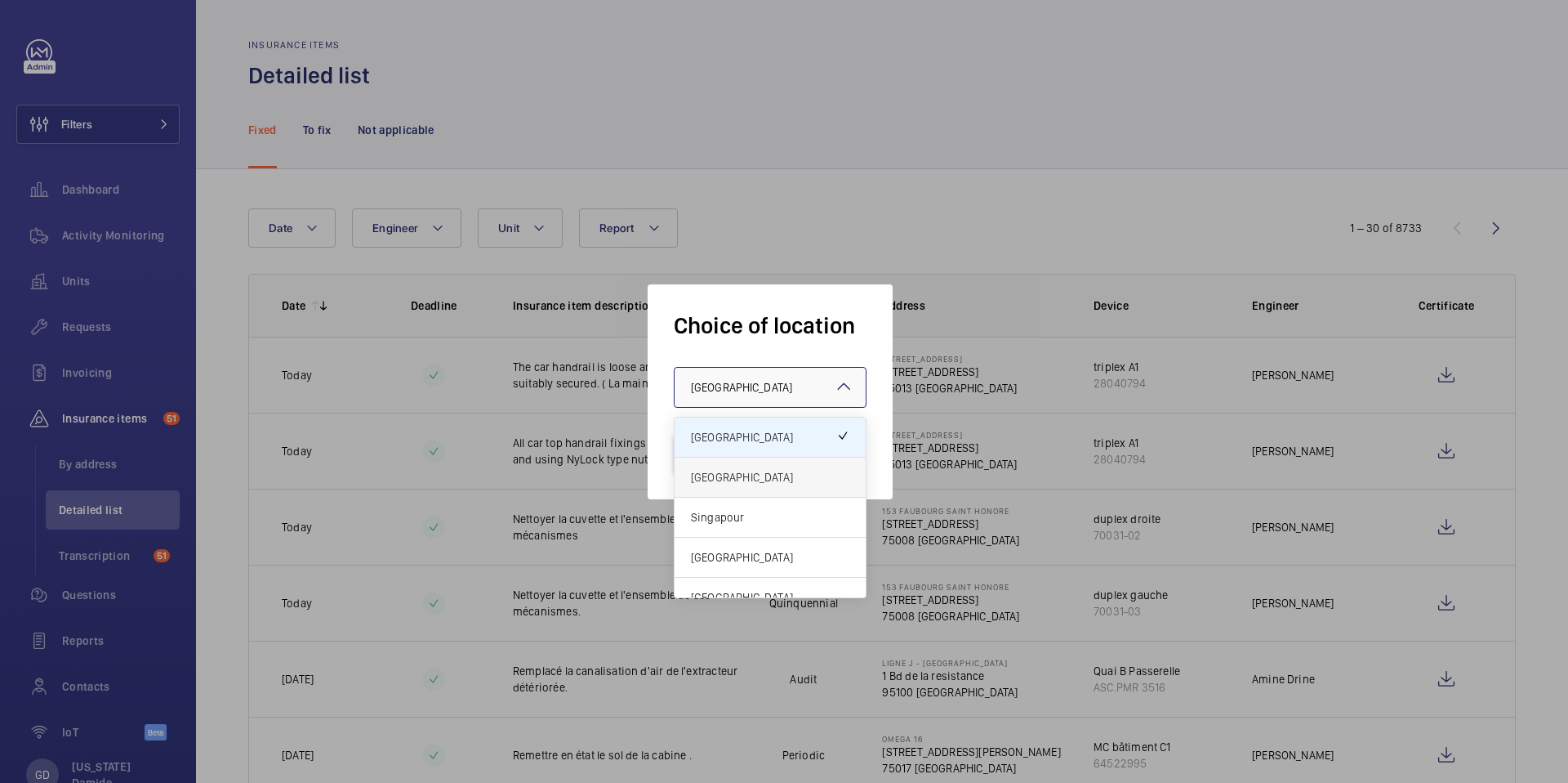
click at [737, 477] on span "[GEOGRAPHIC_DATA]" at bounding box center [770, 477] width 158 height 16
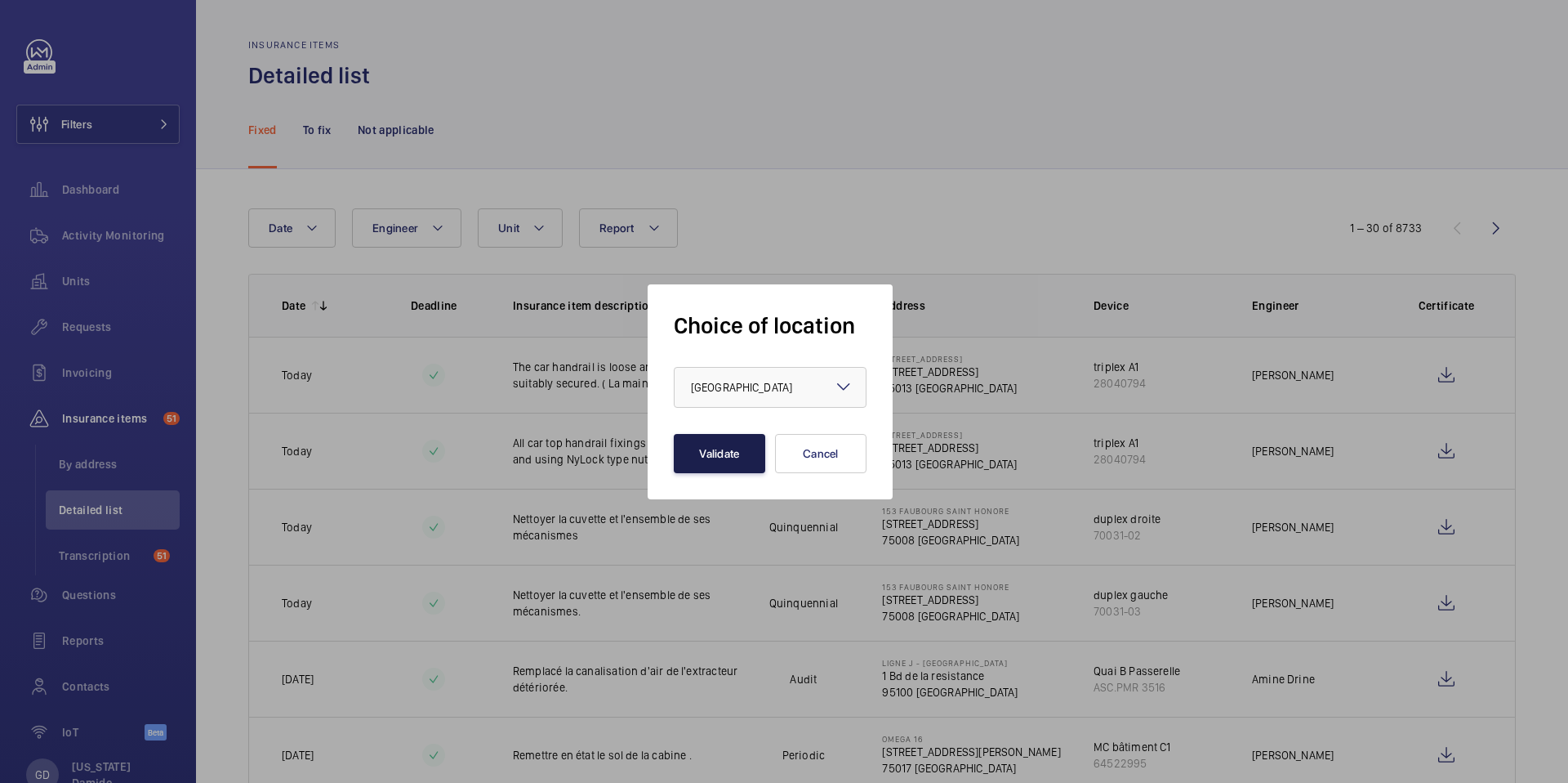
click at [737, 461] on button "Validate" at bounding box center [719, 454] width 91 height 39
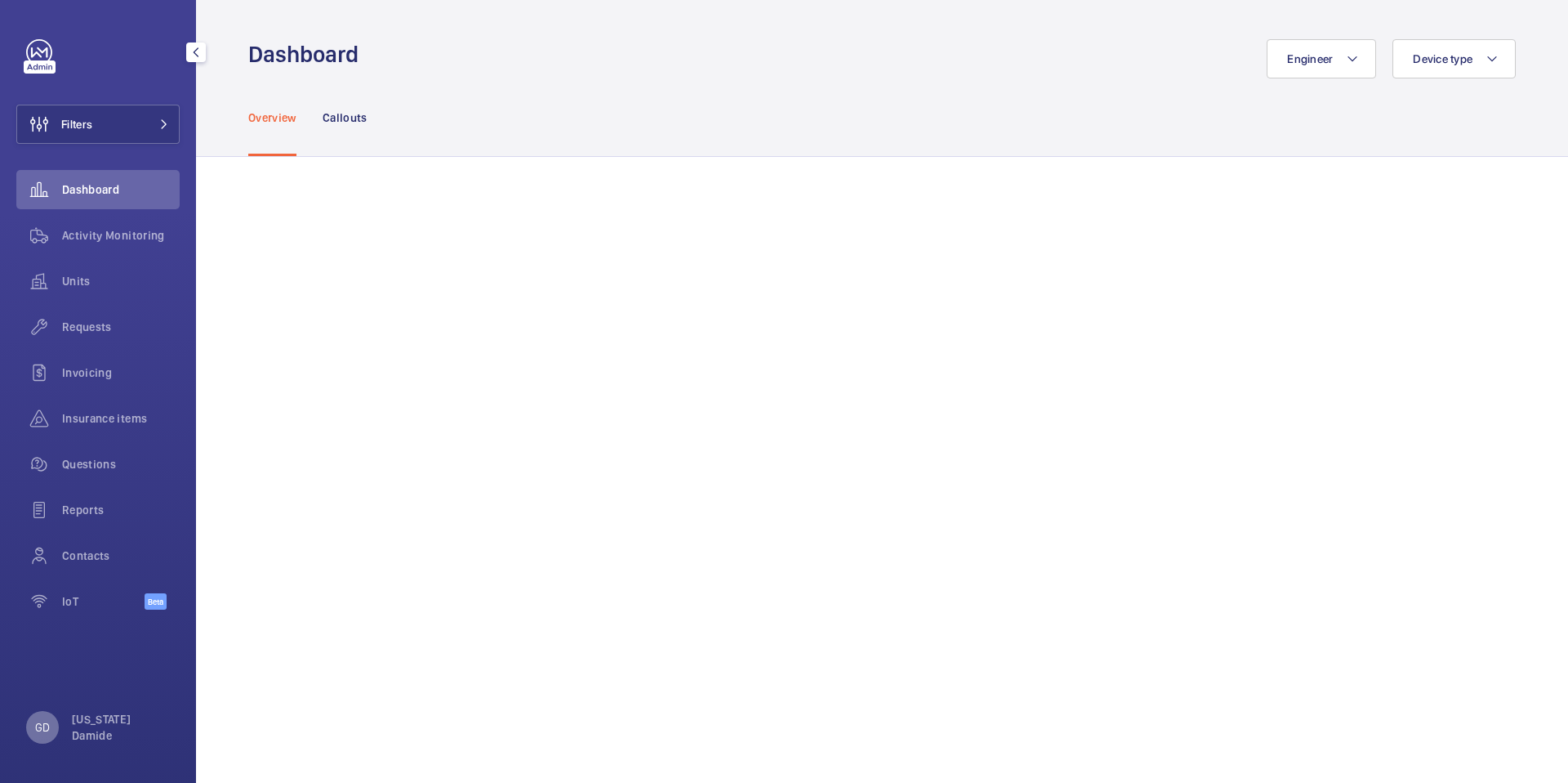
click at [45, 726] on p "GD" at bounding box center [42, 727] width 14 height 16
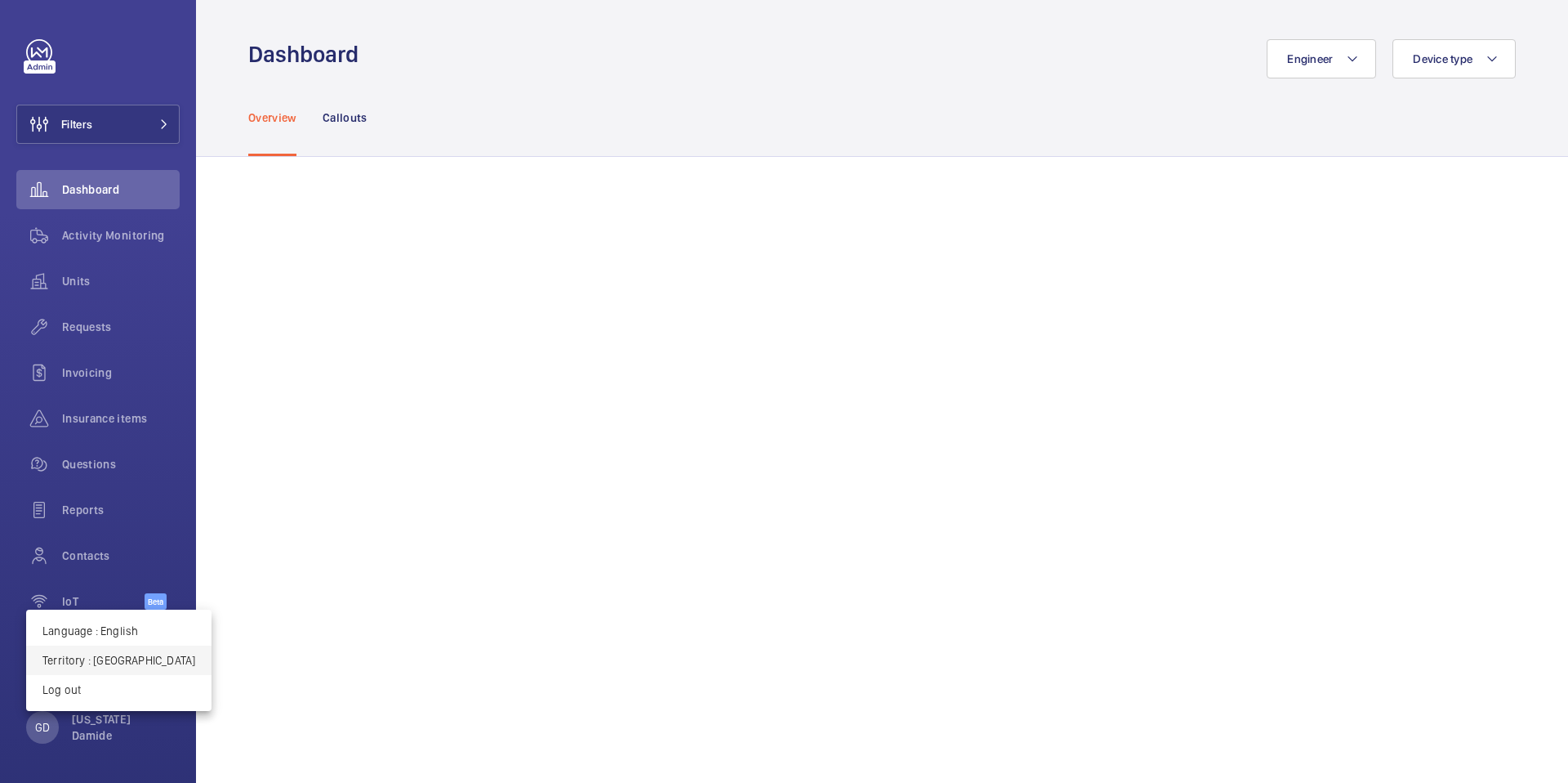
click at [171, 656] on p "Territory : [GEOGRAPHIC_DATA]" at bounding box center [118, 660] width 152 height 16
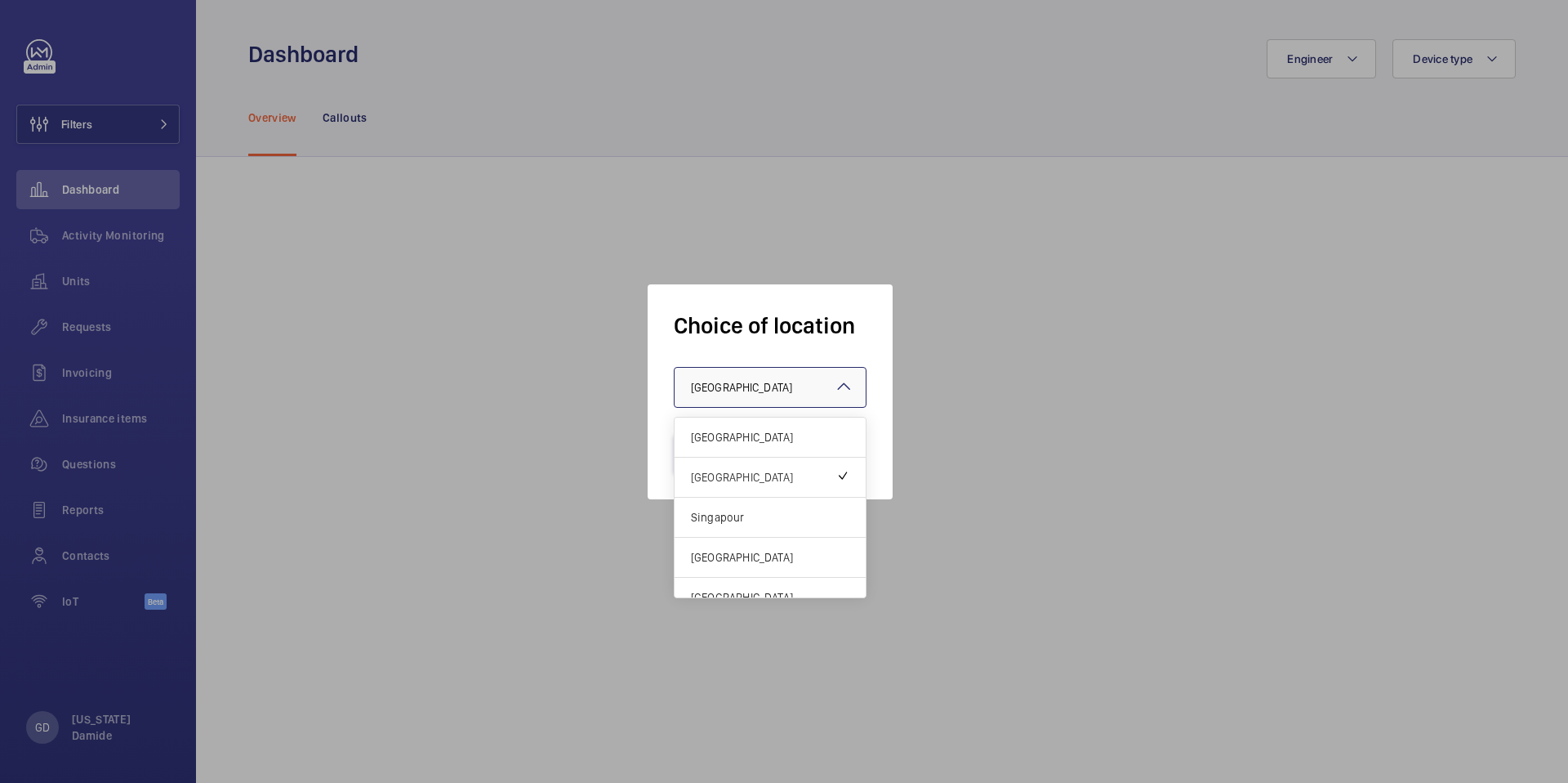
click at [737, 387] on span "[GEOGRAPHIC_DATA]" at bounding box center [741, 386] width 101 height 13
click at [739, 521] on span "Singapour" at bounding box center [770, 517] width 158 height 16
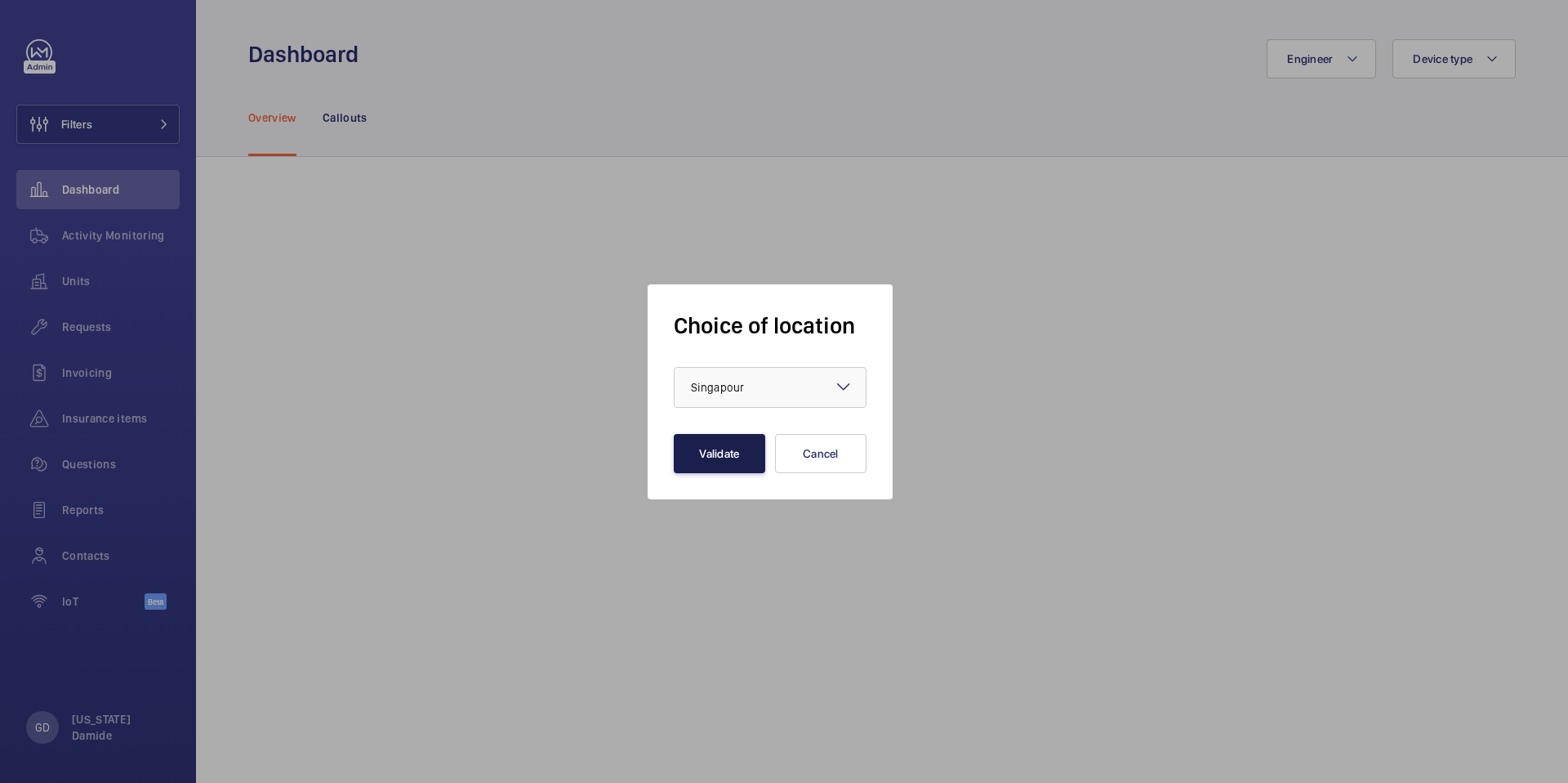
click at [724, 462] on button "Validate" at bounding box center [719, 454] width 91 height 39
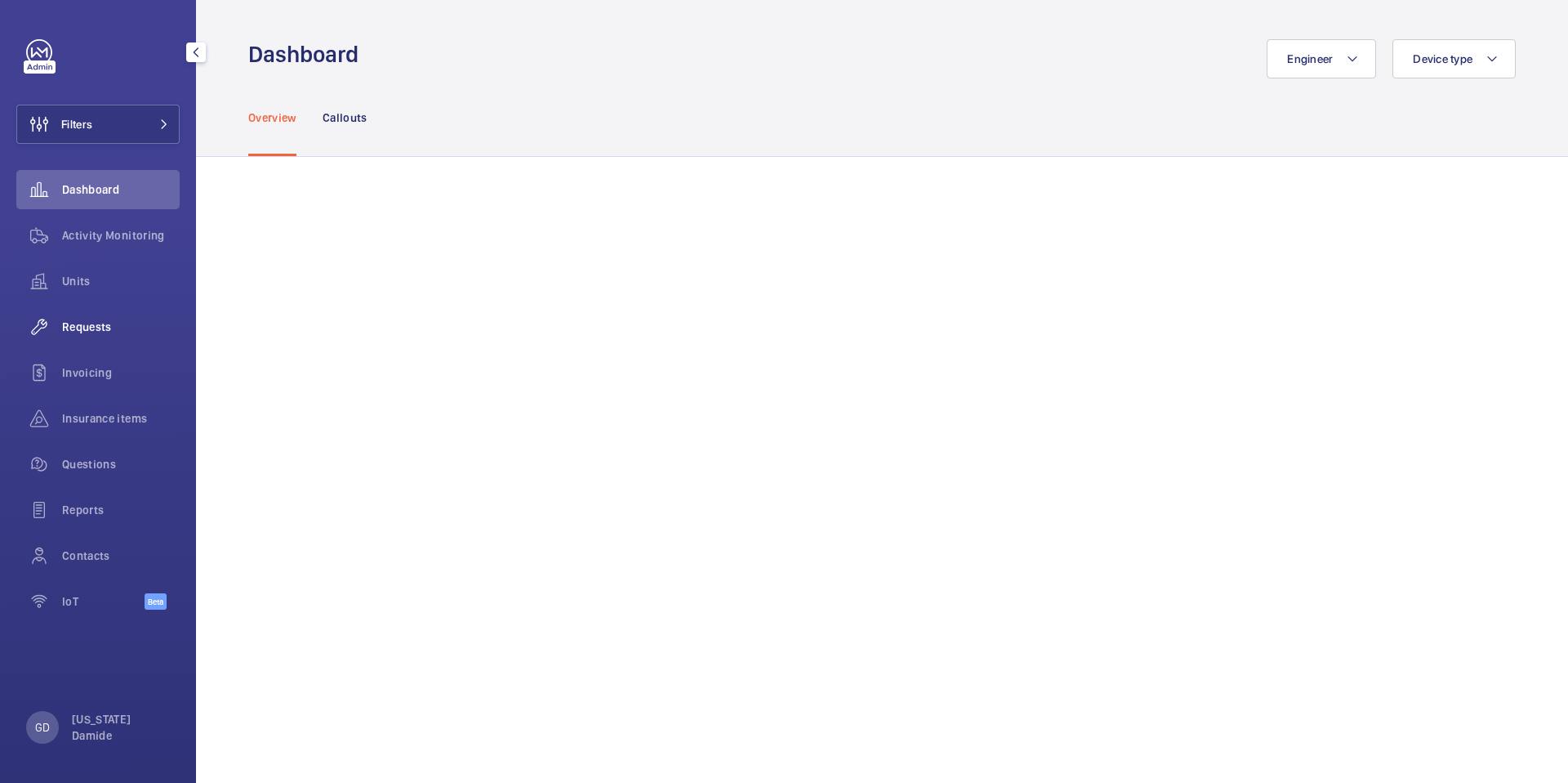
click at [84, 336] on div "Requests" at bounding box center [98, 327] width 163 height 39
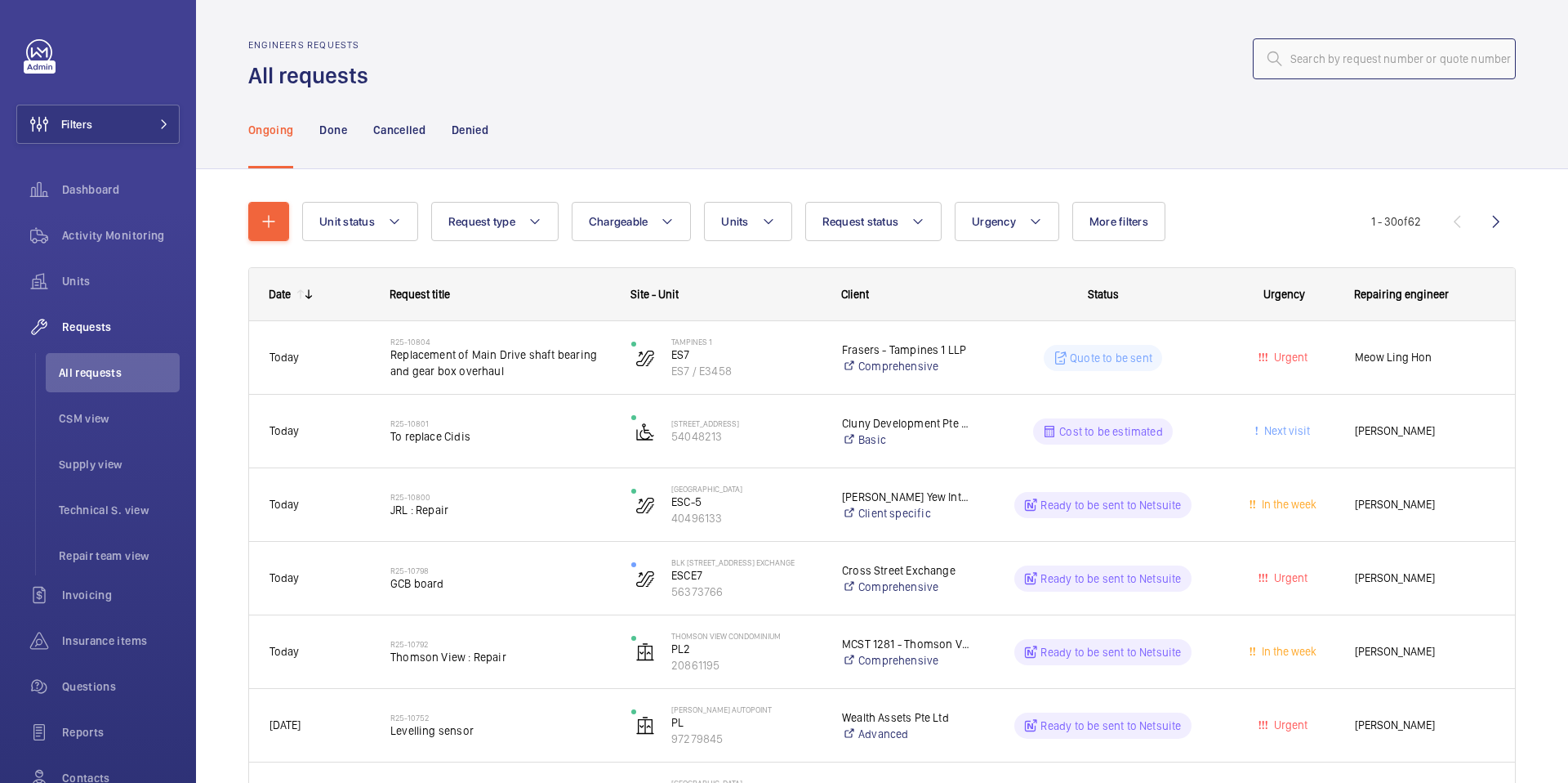
click at [1351, 65] on input "text" at bounding box center [1383, 59] width 263 height 41
